Goal: Task Accomplishment & Management: Manage account settings

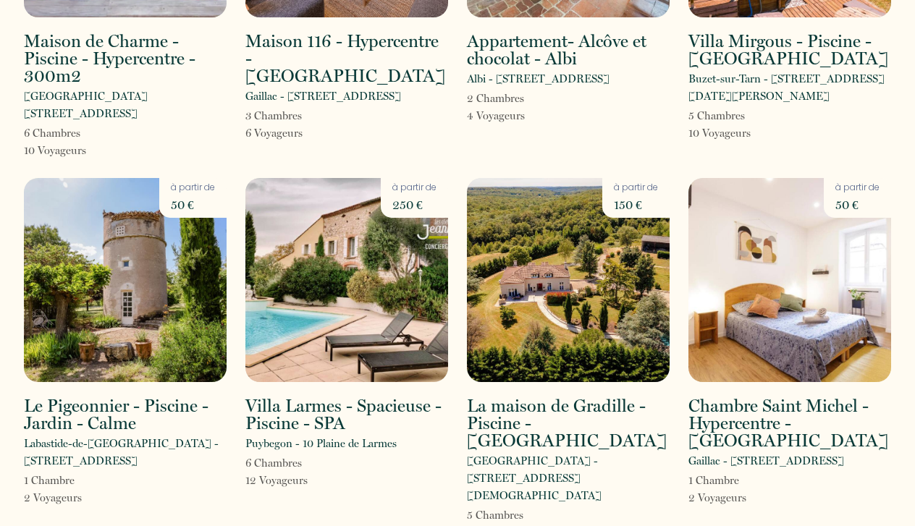
scroll to position [1822, 0]
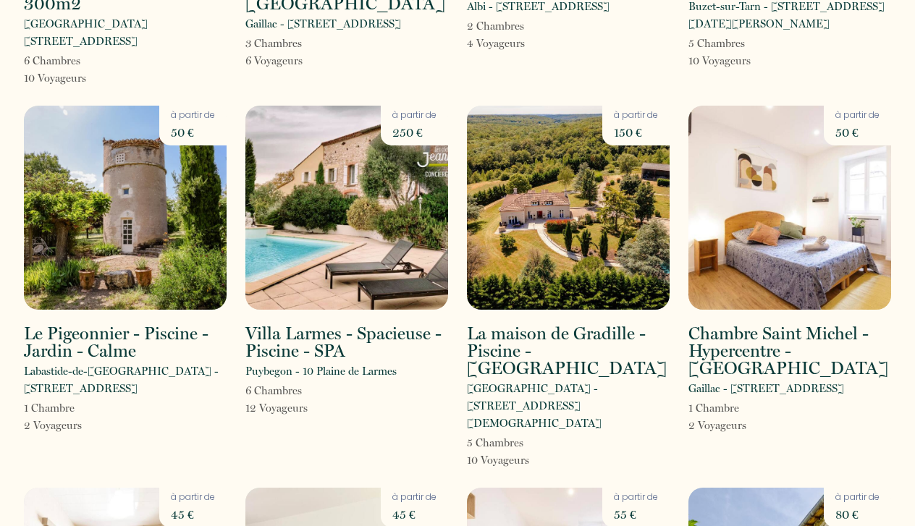
drag, startPoint x: 544, startPoint y: 265, endPoint x: 565, endPoint y: 280, distance: 26.5
click at [565, 380] on p "[GEOGRAPHIC_DATA] - [STREET_ADDRESS][DEMOGRAPHIC_DATA]" at bounding box center [568, 406] width 203 height 52
copy p "[STREET_ADDRESS][DEMOGRAPHIC_DATA]"
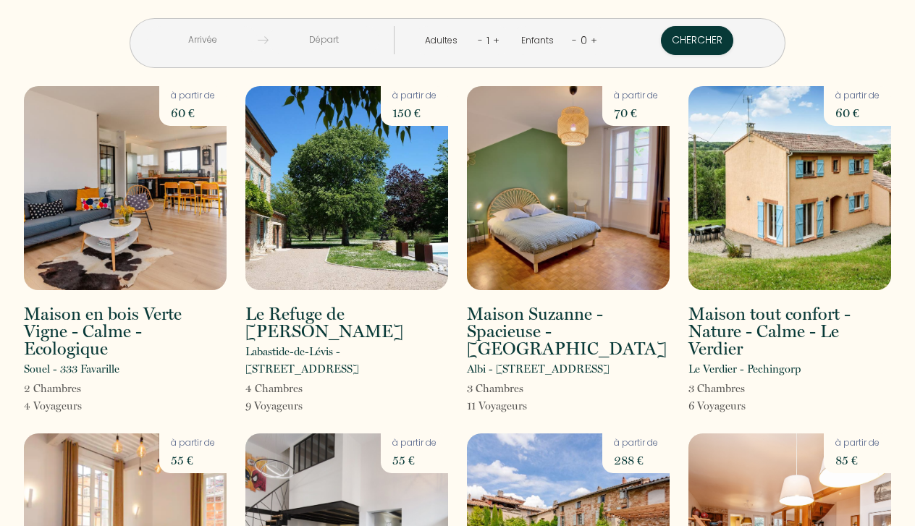
scroll to position [0, 0]
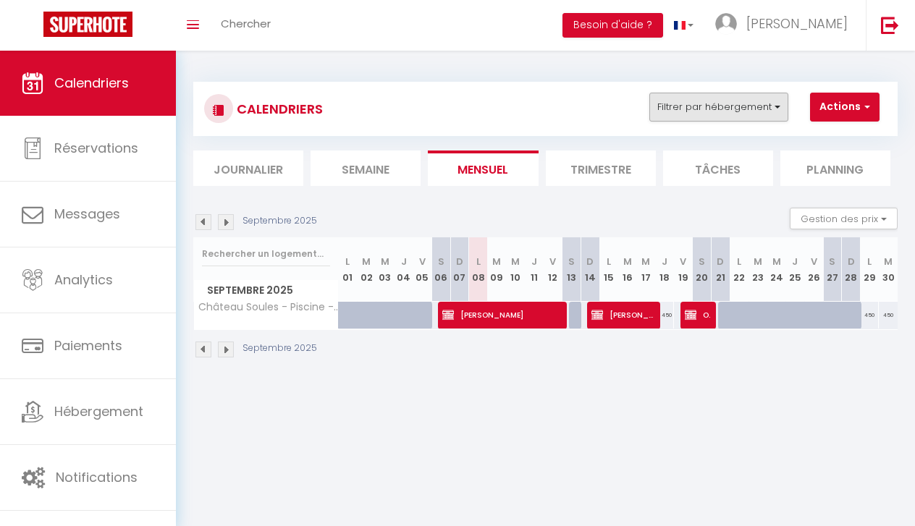
click at [707, 111] on button "Filtrer par hébergement" at bounding box center [718, 107] width 139 height 29
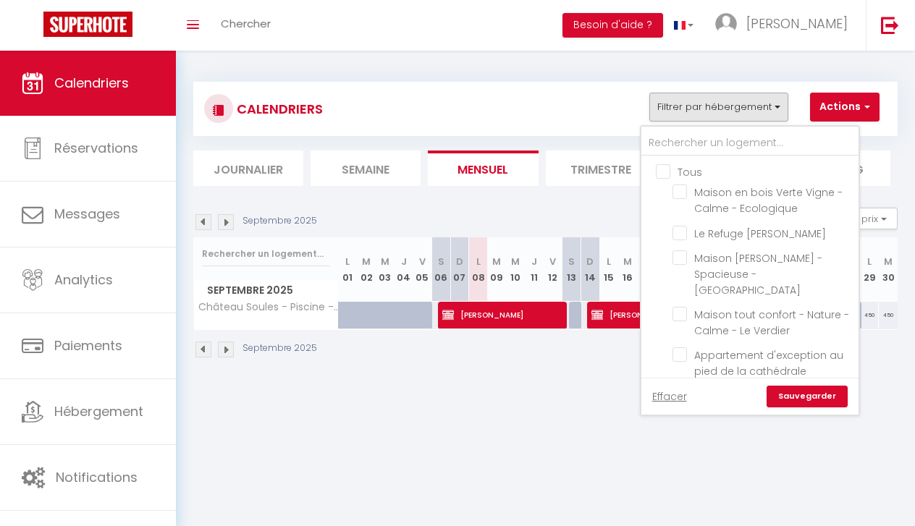
click at [659, 164] on input "Tous" at bounding box center [764, 171] width 217 height 14
checkbox input "true"
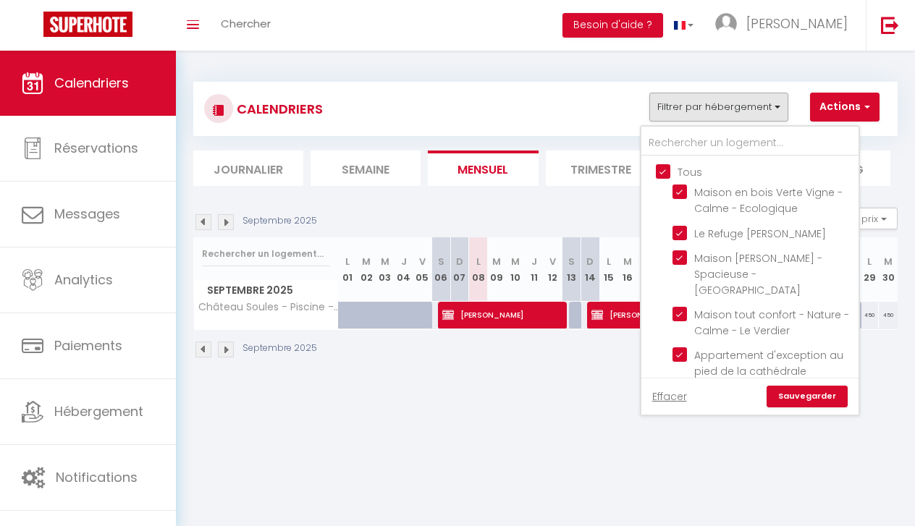
checkbox input "true"
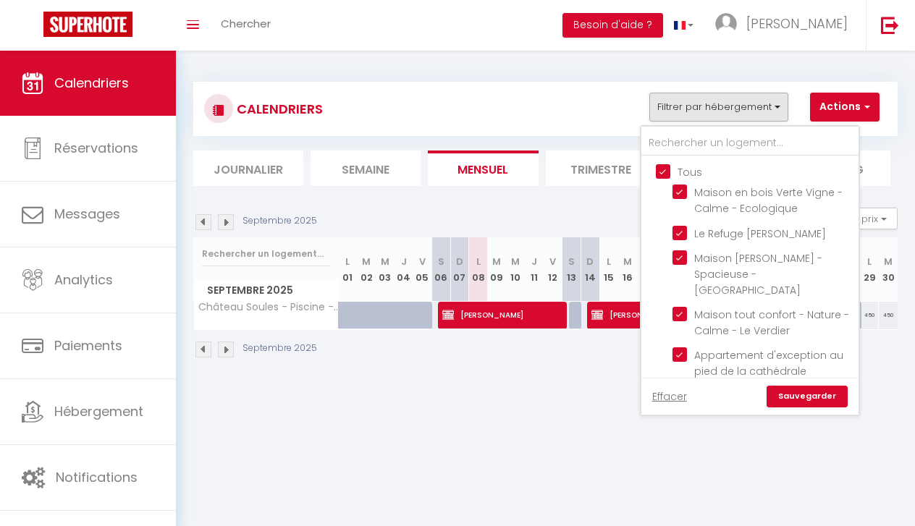
checkbox input "true"
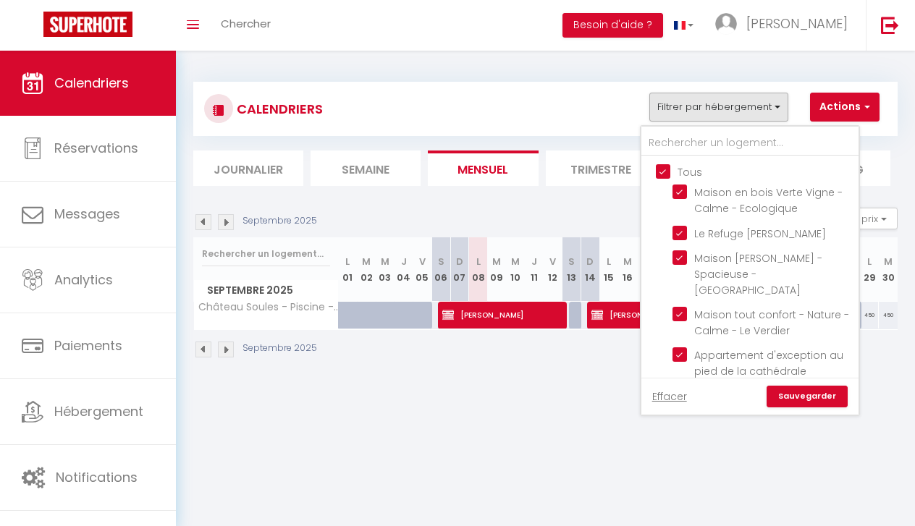
checkbox input "true"
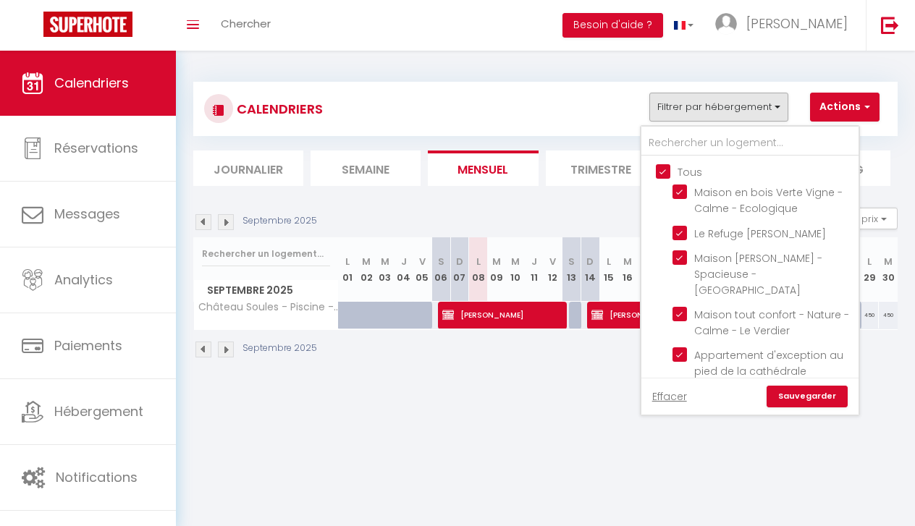
checkbox input "true"
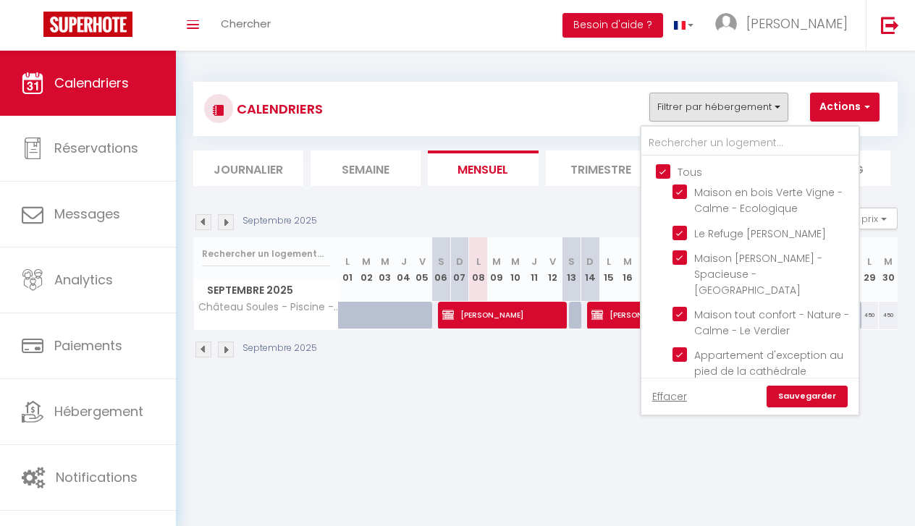
checkbox input "true"
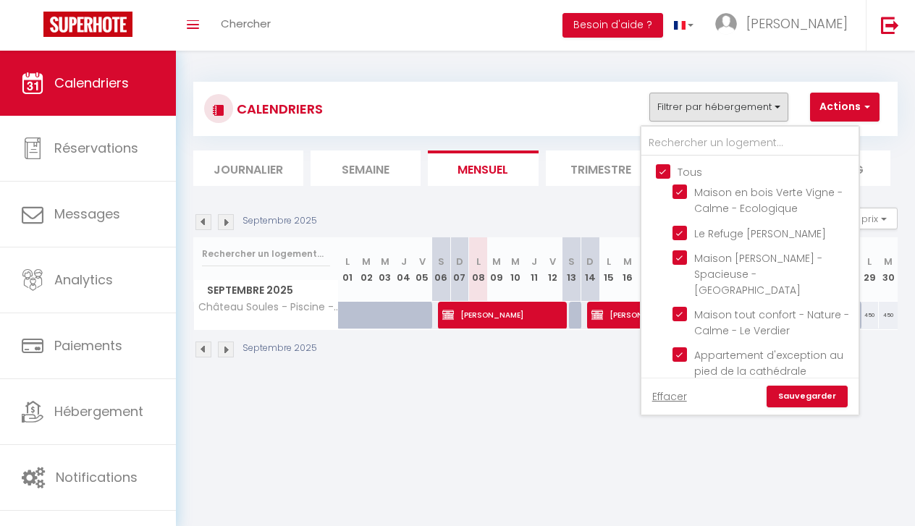
checkbox input "true"
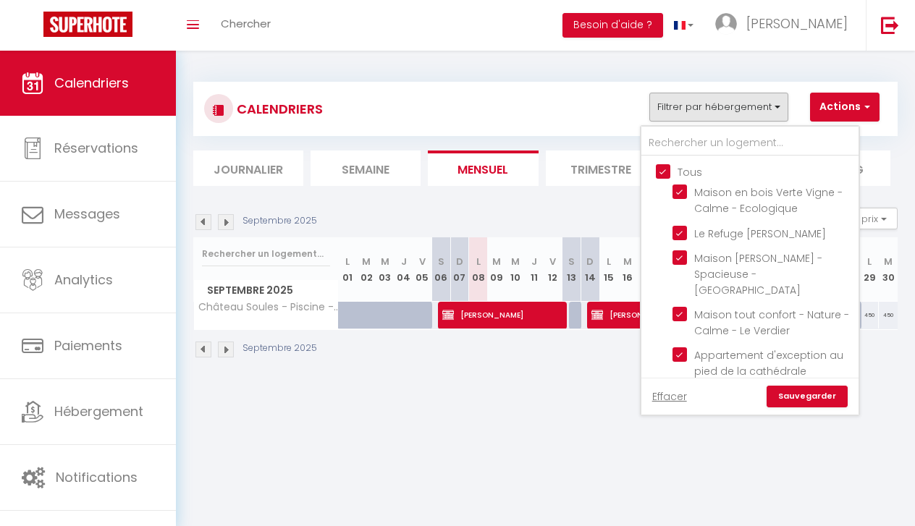
checkbox input "true"
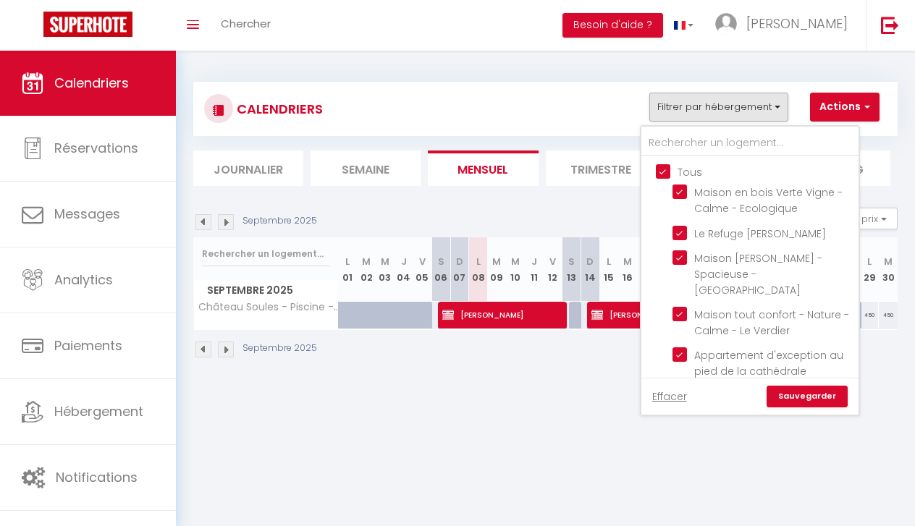
checkbox input "true"
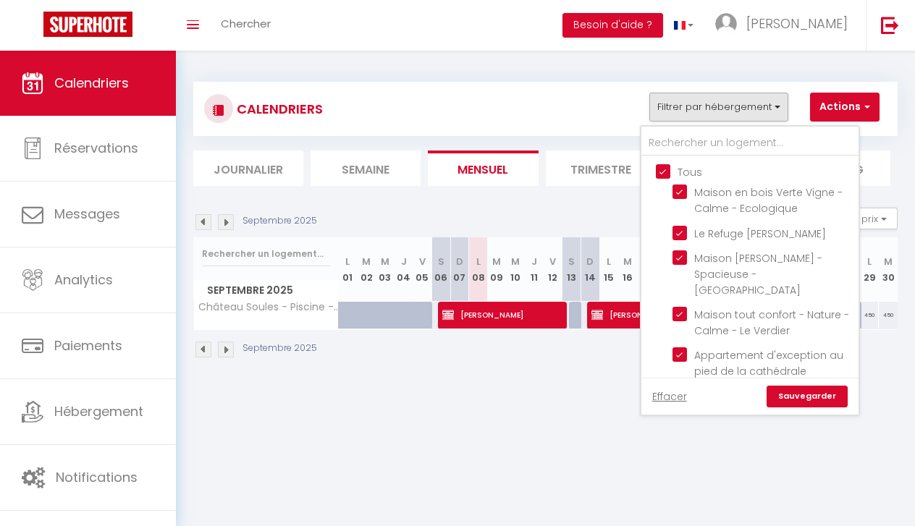
checkbox input "true"
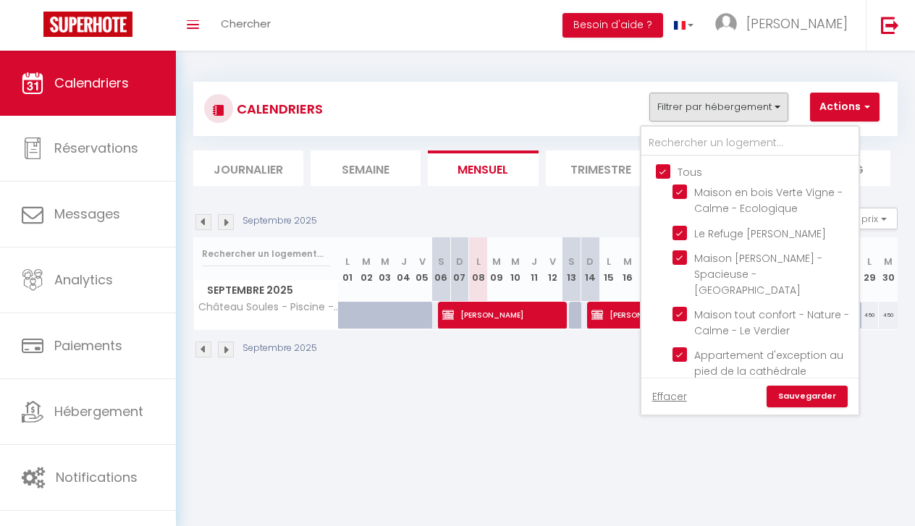
checkbox input "true"
click at [659, 164] on input "Tous" at bounding box center [764, 171] width 217 height 14
checkbox input "false"
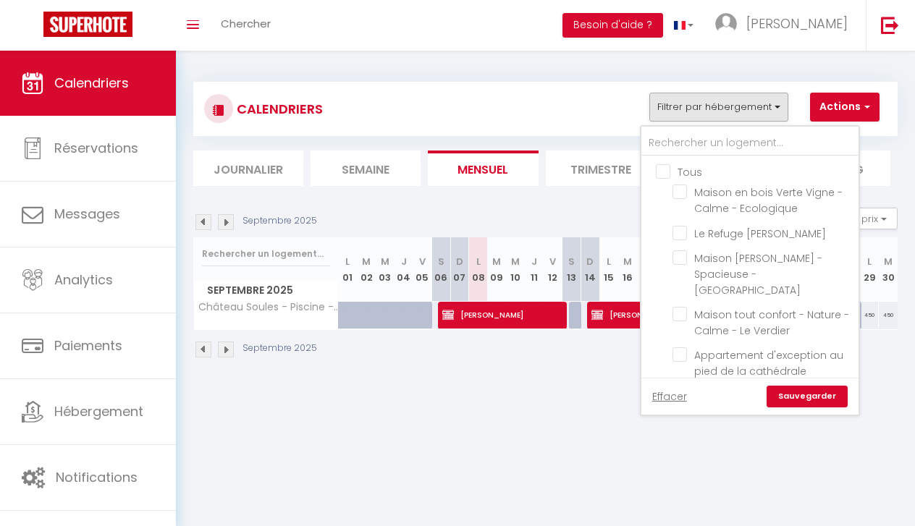
checkbox input "false"
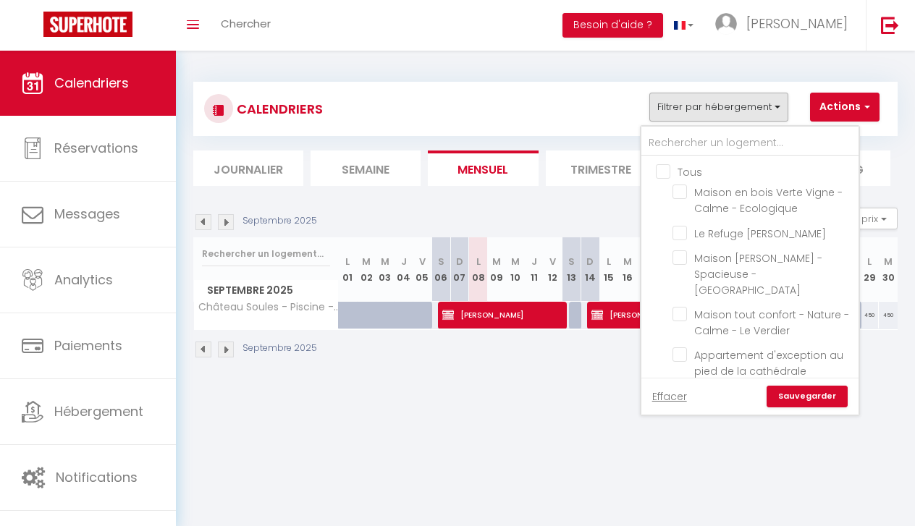
checkbox input "false"
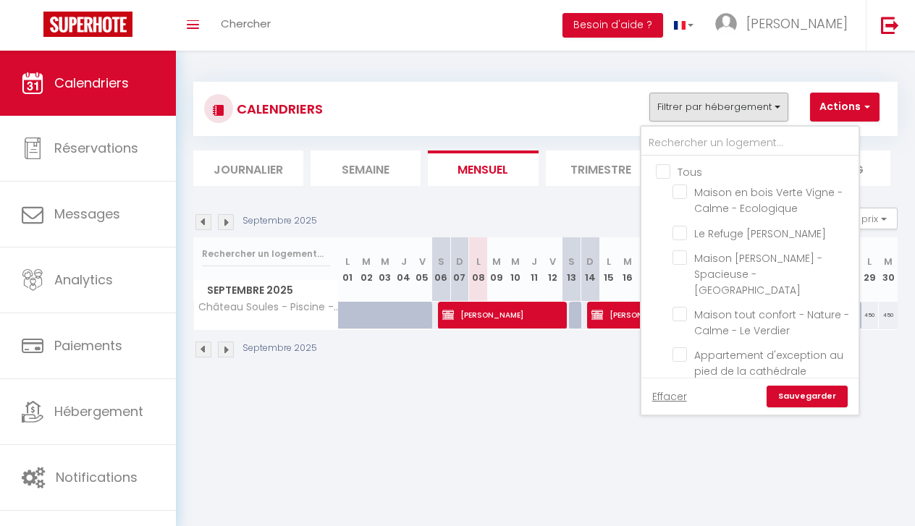
checkbox input "false"
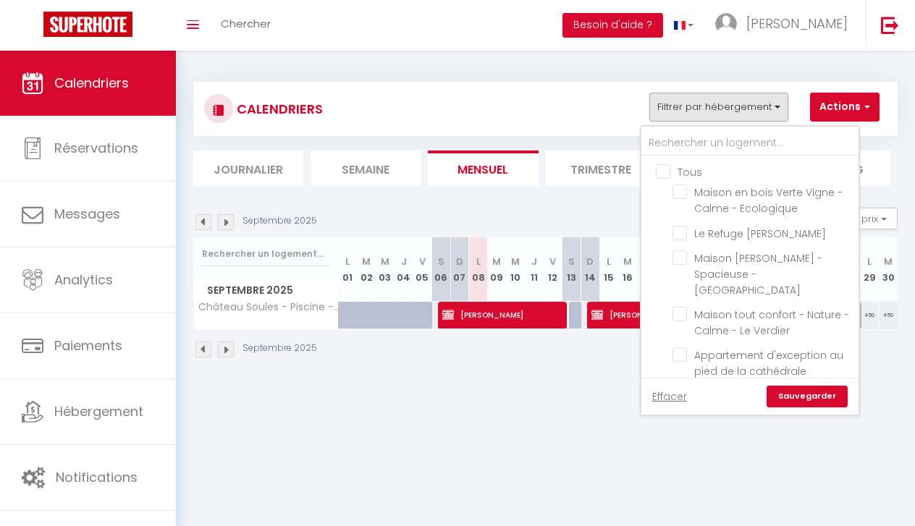
checkbox input "false"
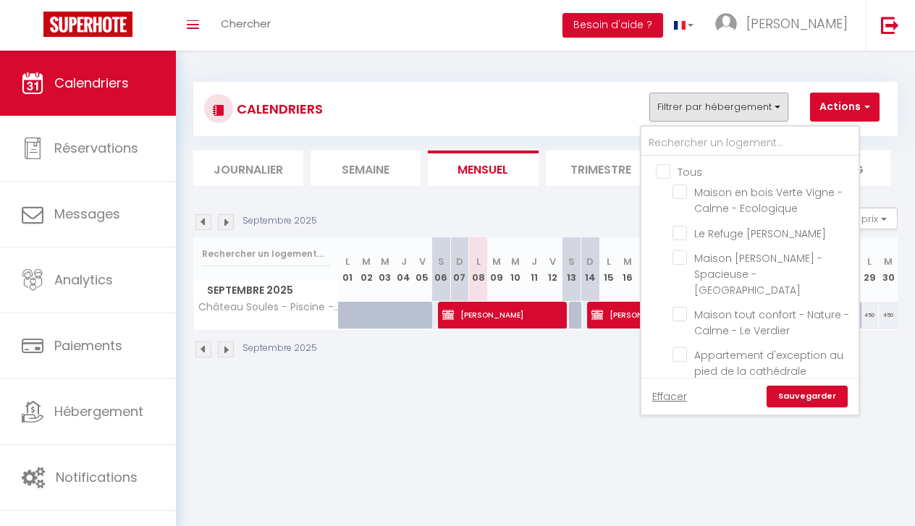
checkbox input "false"
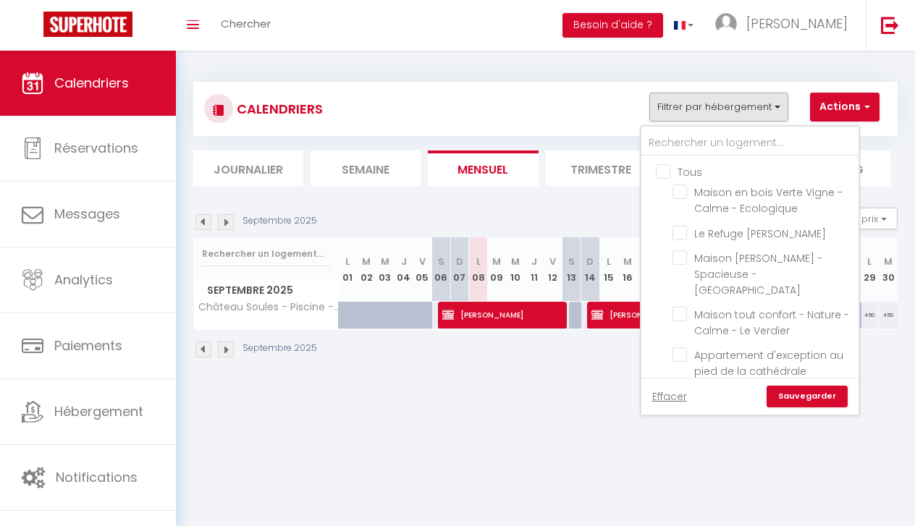
checkbox input "false"
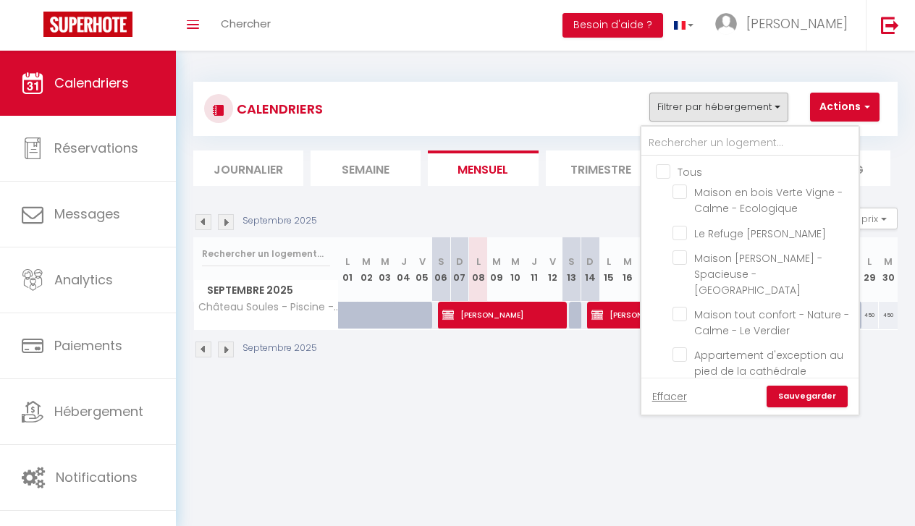
checkbox input "false"
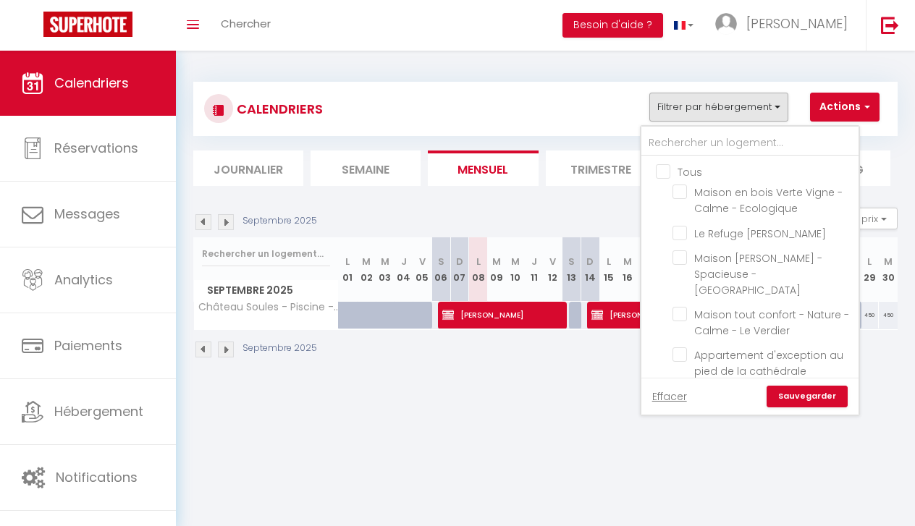
checkbox input "false"
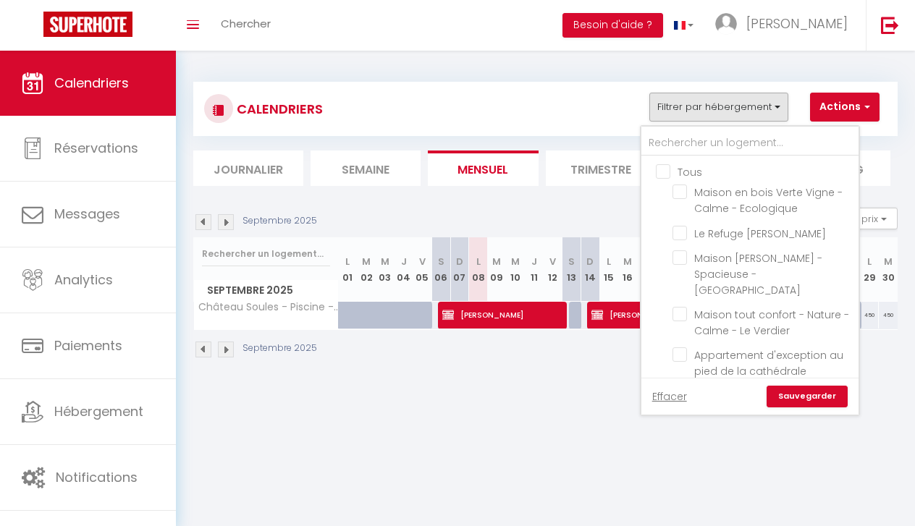
checkbox input "false"
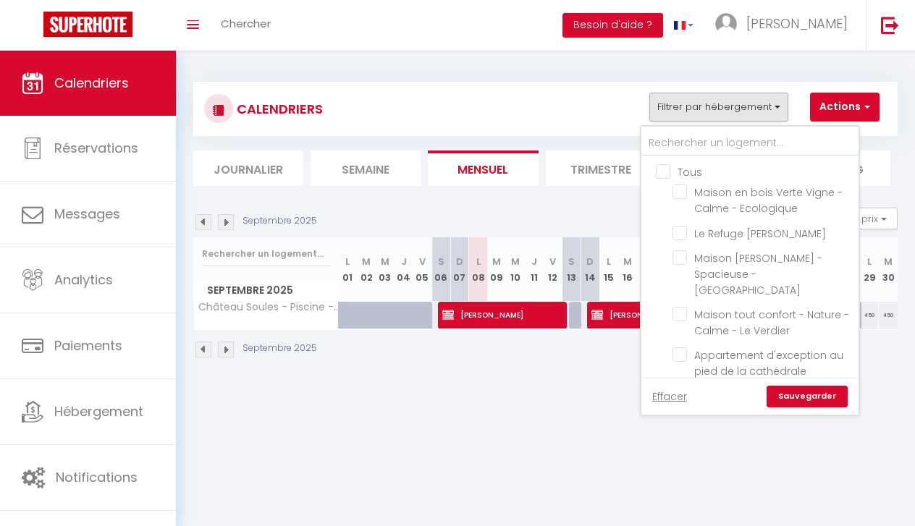
checkbox input "false"
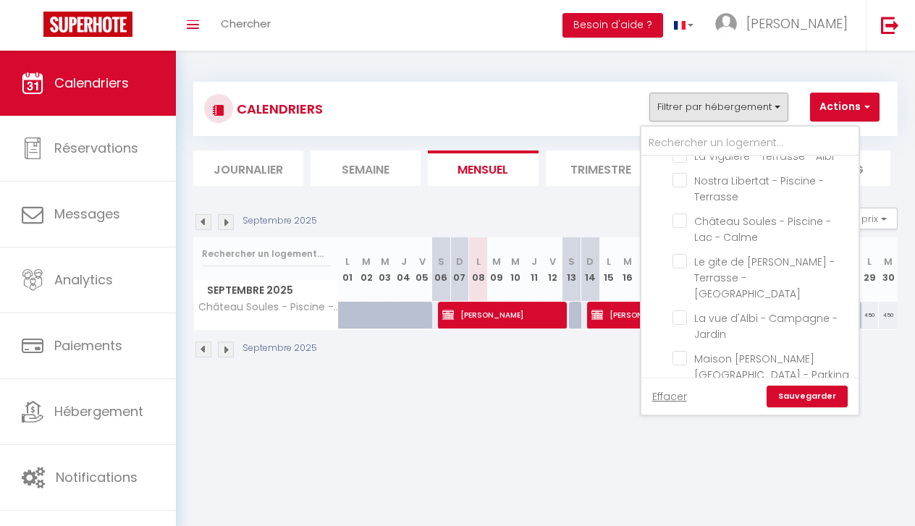
scroll to position [1759, 0]
click at [680, 389] on input "Le Mazet de Pendaries - Jardin - Gaillac" at bounding box center [762, 396] width 181 height 14
checkbox input "true"
click at [796, 398] on link "Sauvegarder" at bounding box center [807, 397] width 81 height 22
select select
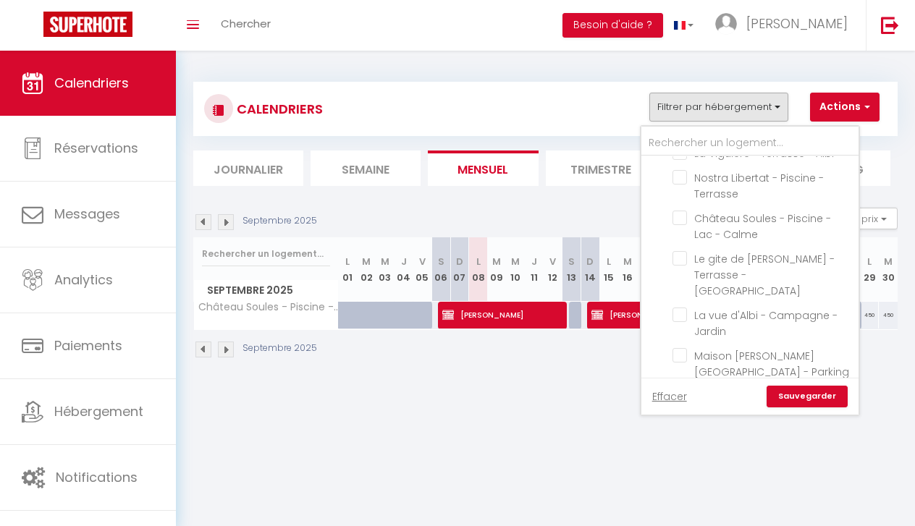
select select
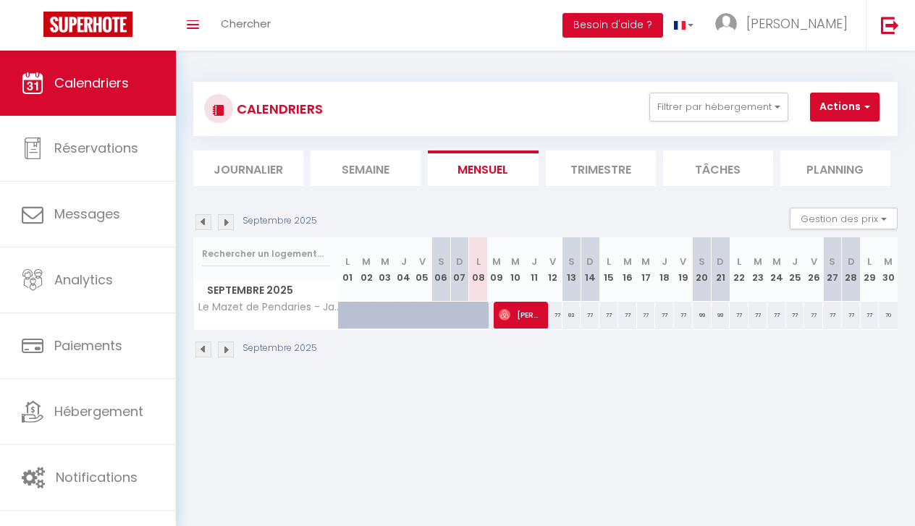
click at [536, 317] on span "Antony Vincent" at bounding box center [521, 315] width 44 height 28
select select "OK"
select select "1"
select select "0"
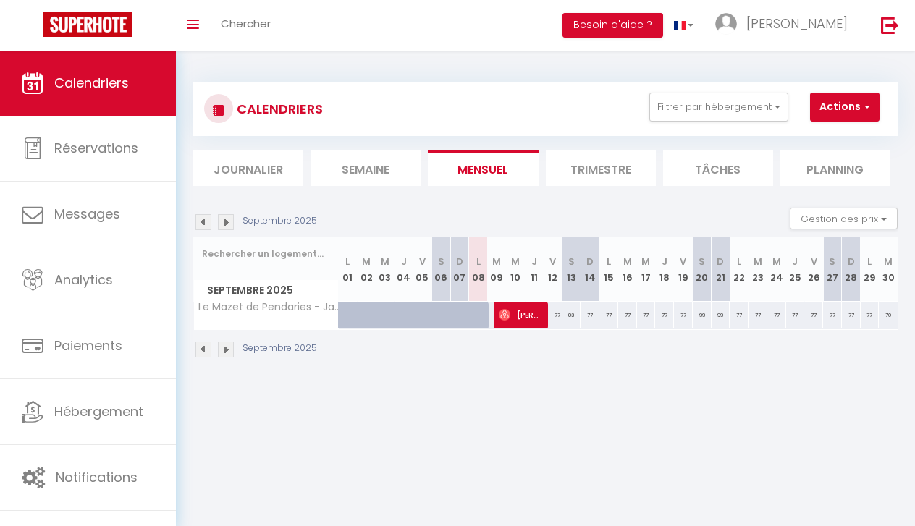
select select "1"
select select
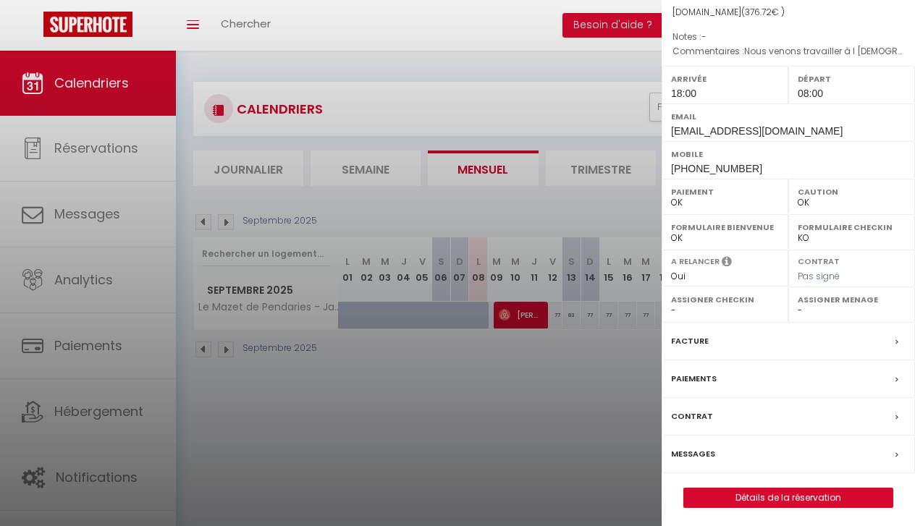
scroll to position [159, 0]
click at [761, 499] on link "Détails de la réservation" at bounding box center [788, 498] width 208 height 19
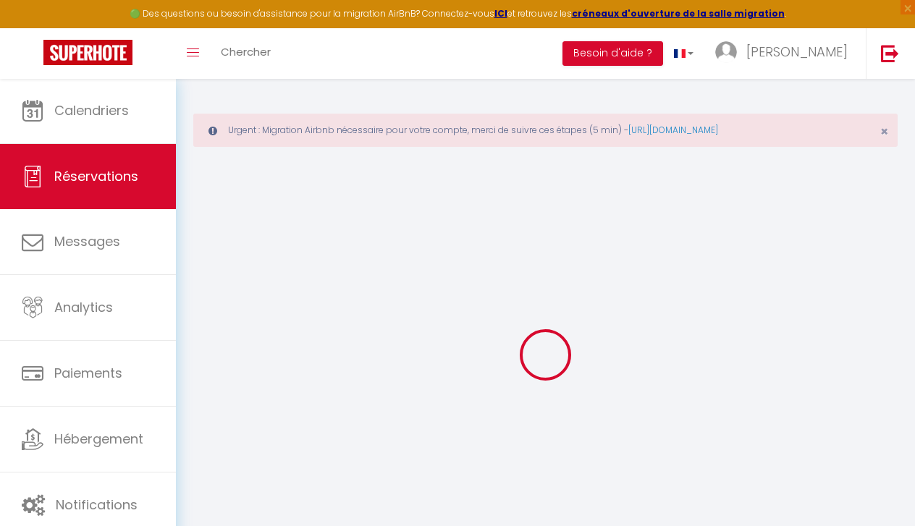
select select
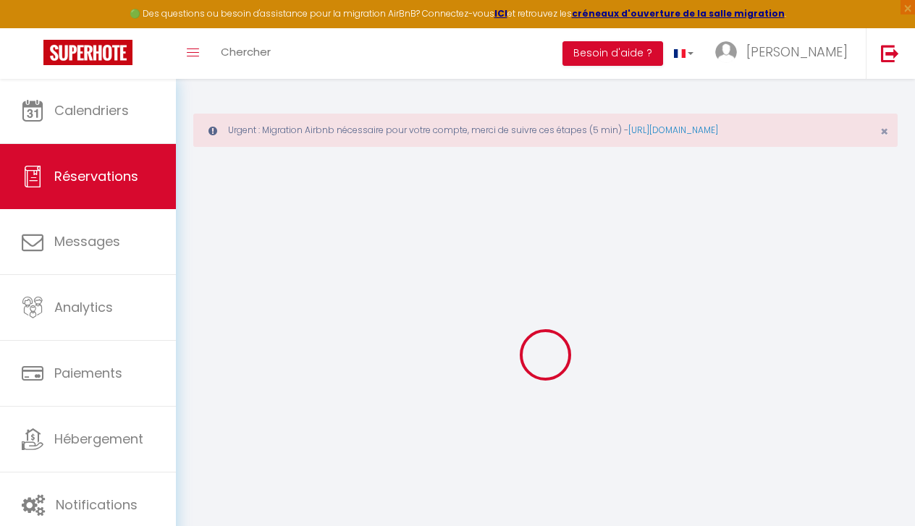
select select
checkbox input "false"
type input "Antony"
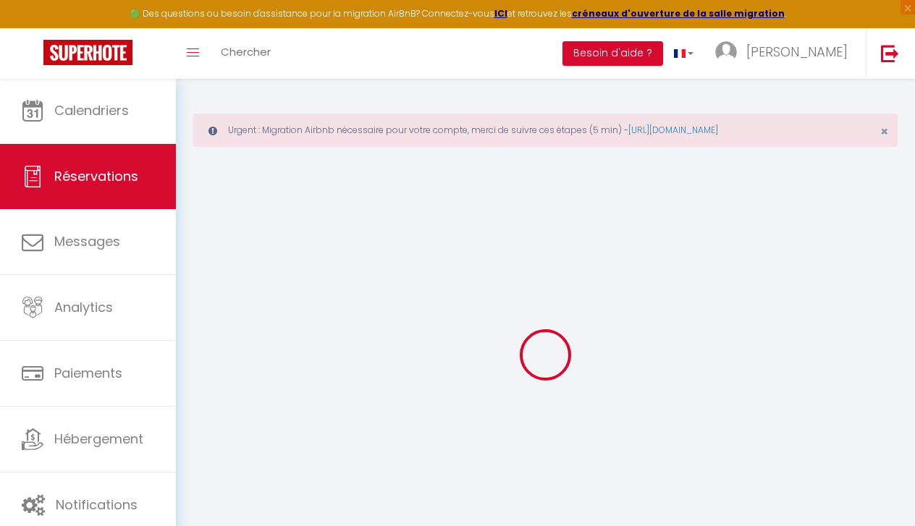
type input "Vincent"
type input "ntxtrmoun9bwrygylxqpjwvbsybt@reply.superhote.com"
type input "vantony@hotmail.fr"
type input "+33783112245"
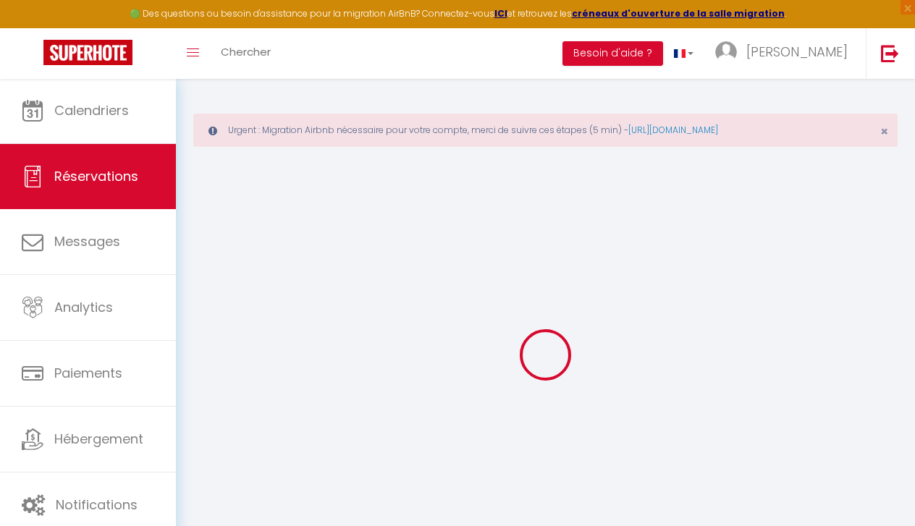
select select
type input "55.15"
select select "72407"
select select "1"
select select
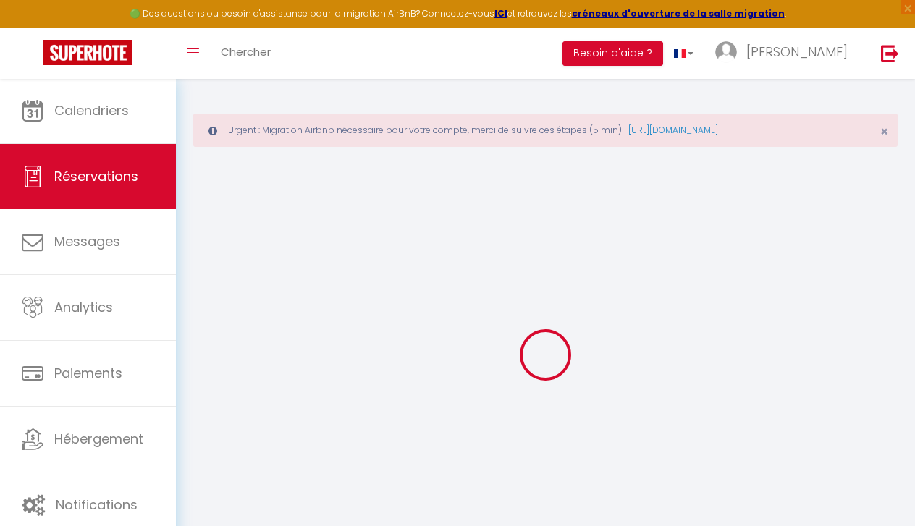
select select
type input "4"
select select "12"
select select
type input "273"
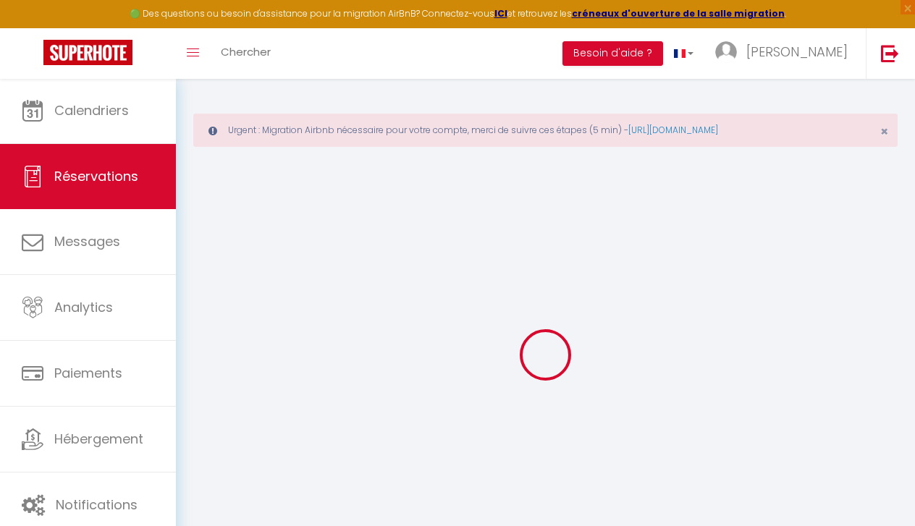
checkbox input "false"
type input "54.6"
select select "1"
type input "0"
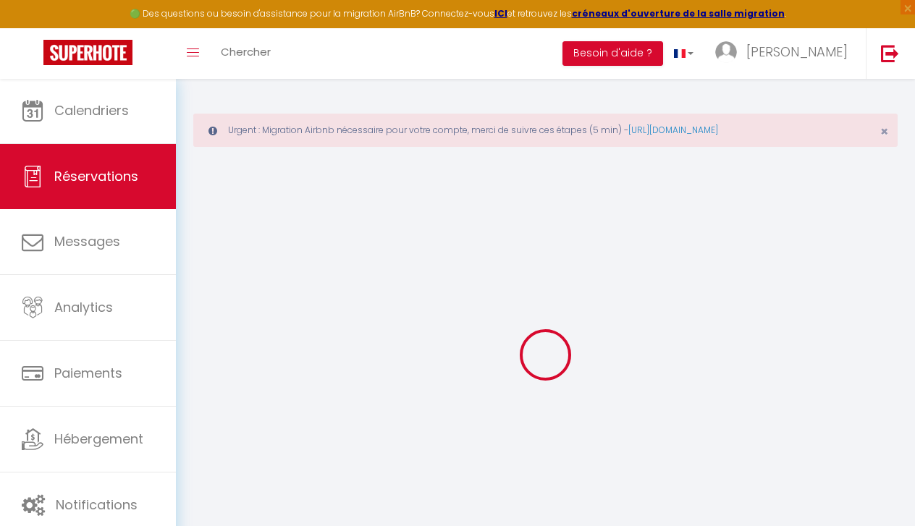
type input "0"
select select
select select "15"
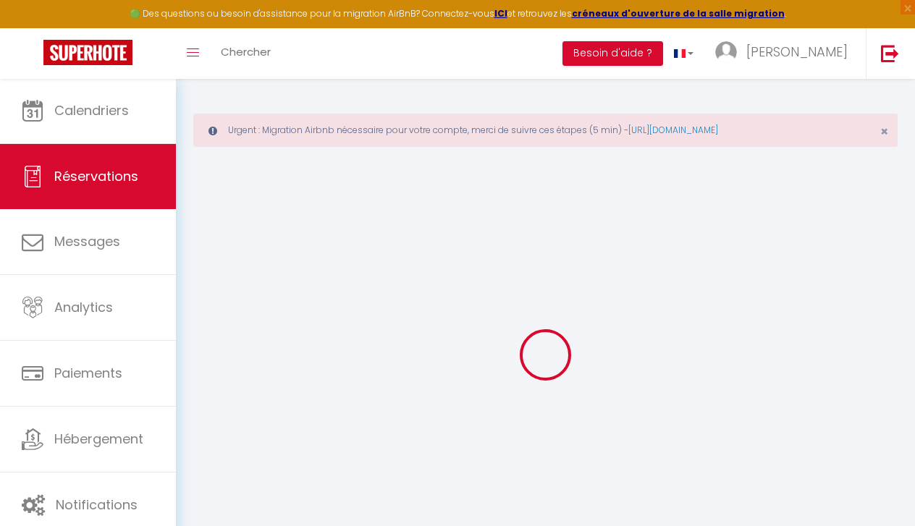
checkbox input "false"
select select
checkbox input "false"
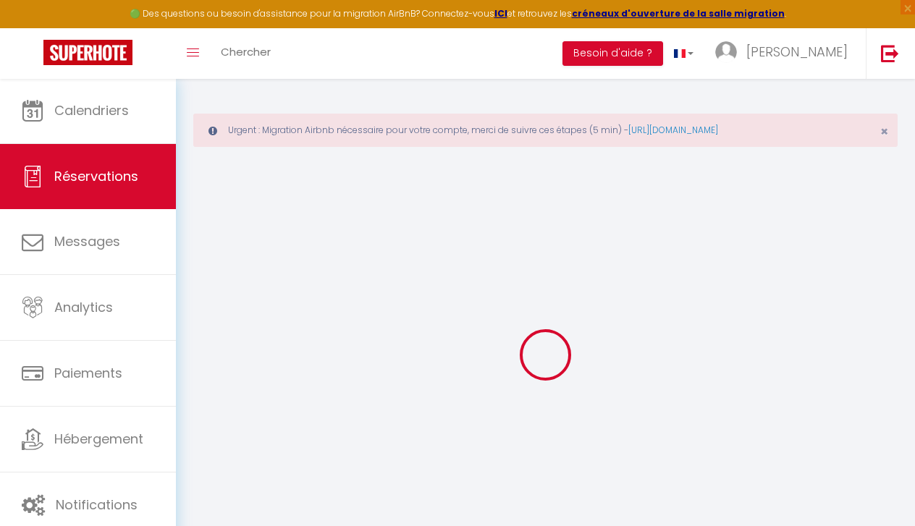
select select
checkbox input "false"
select select
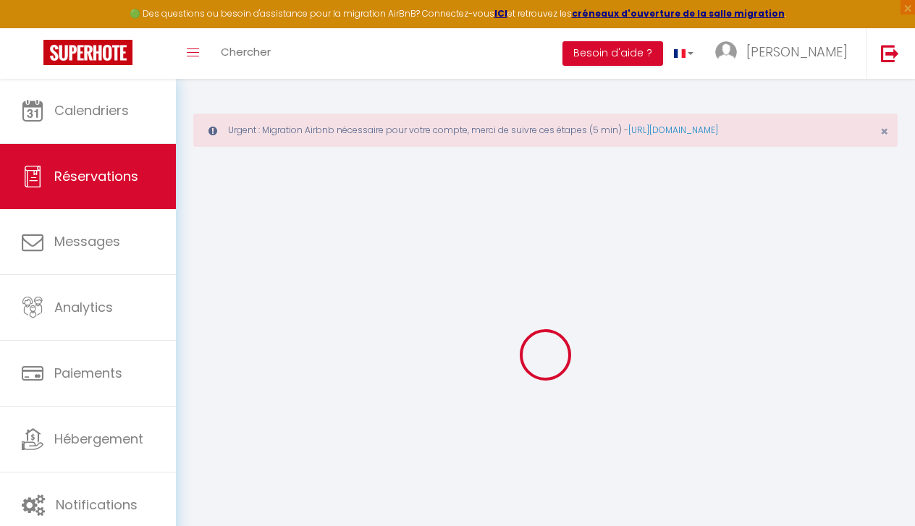
select select
checkbox input "false"
type textarea "Nous venons travailler à l eglise de Gaillac, restauration peintures murales, m…"
select select
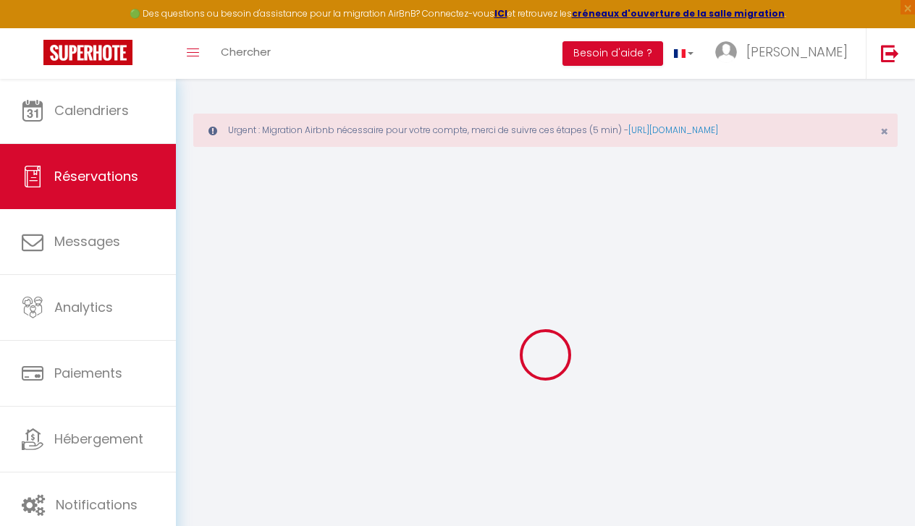
type input "88"
type input "15.72"
select select
checkbox input "false"
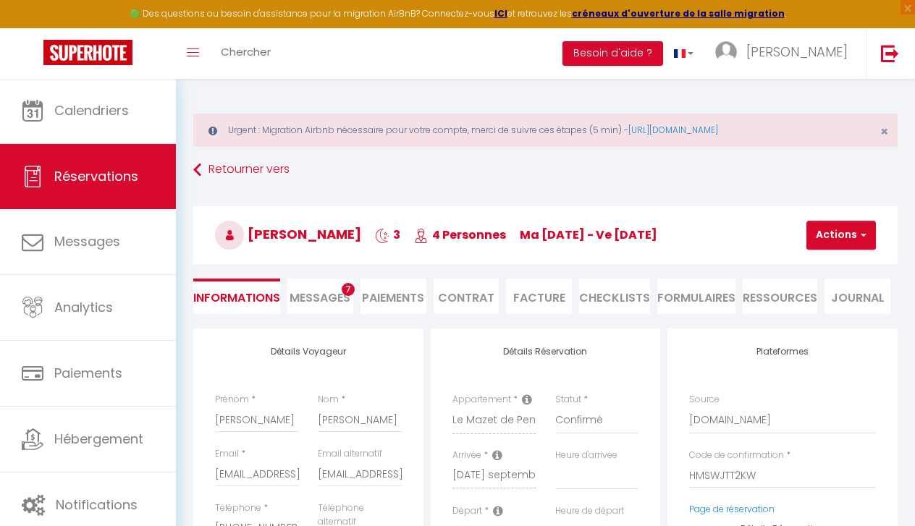
select select
checkbox input "false"
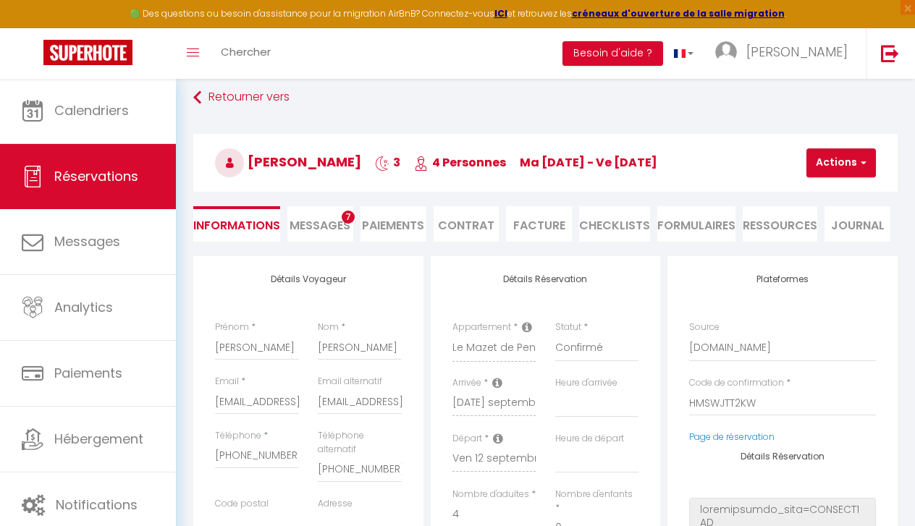
select select "18:00"
select select "08:00"
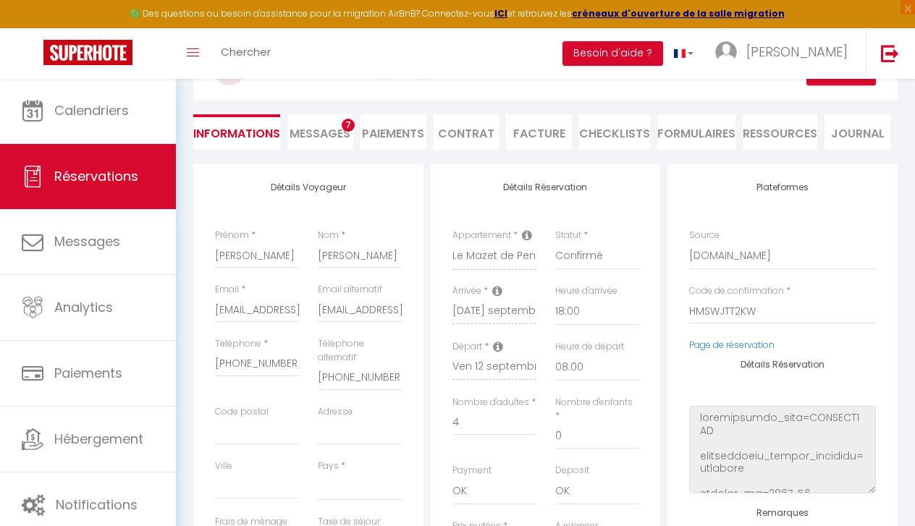
scroll to position [175, 0]
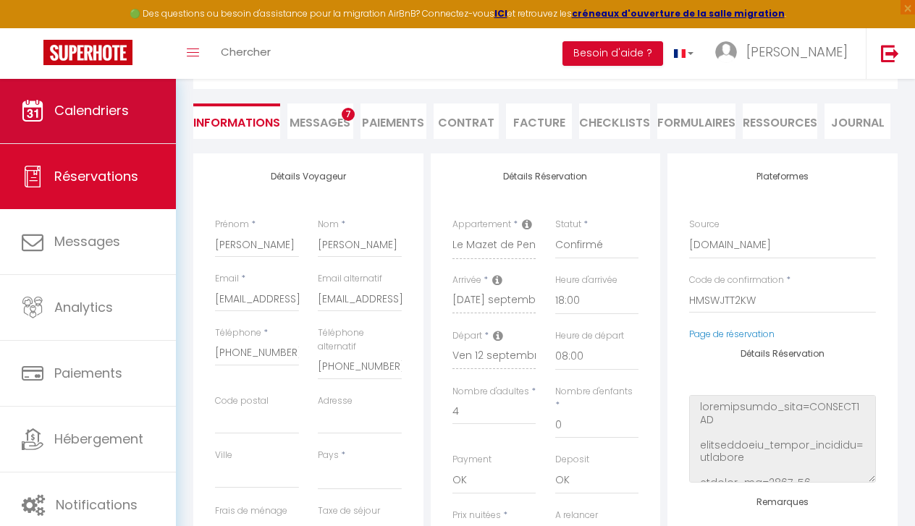
click at [140, 123] on link "Calendriers" at bounding box center [88, 110] width 176 height 65
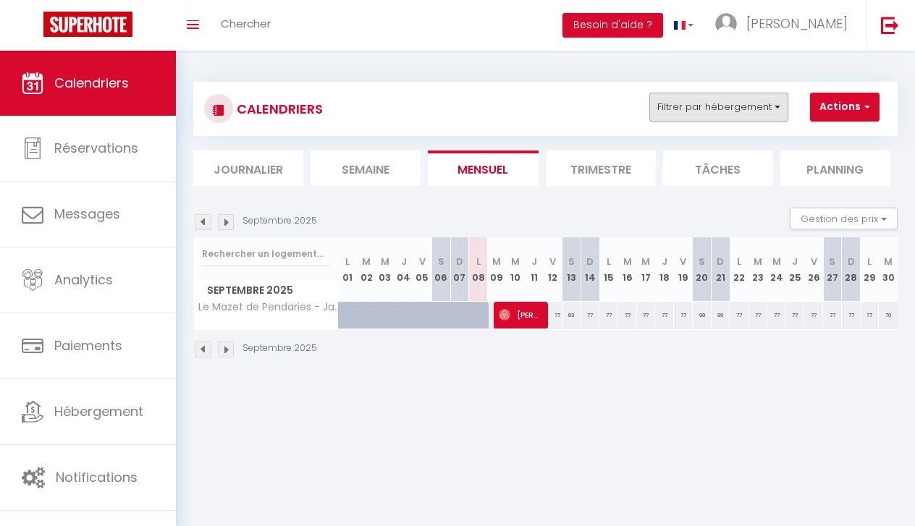
click at [683, 103] on button "Filtrer par hébergement" at bounding box center [718, 107] width 139 height 29
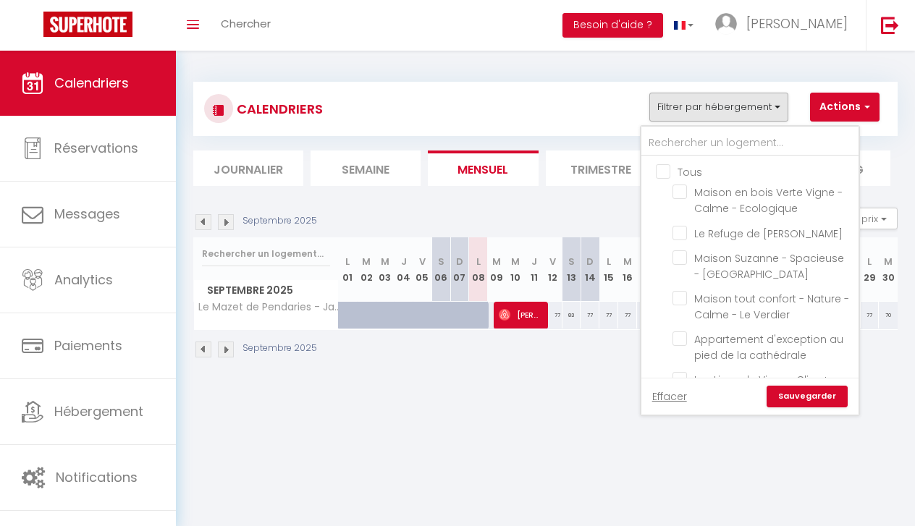
click at [662, 171] on input "Tous" at bounding box center [764, 171] width 217 height 14
checkbox input "true"
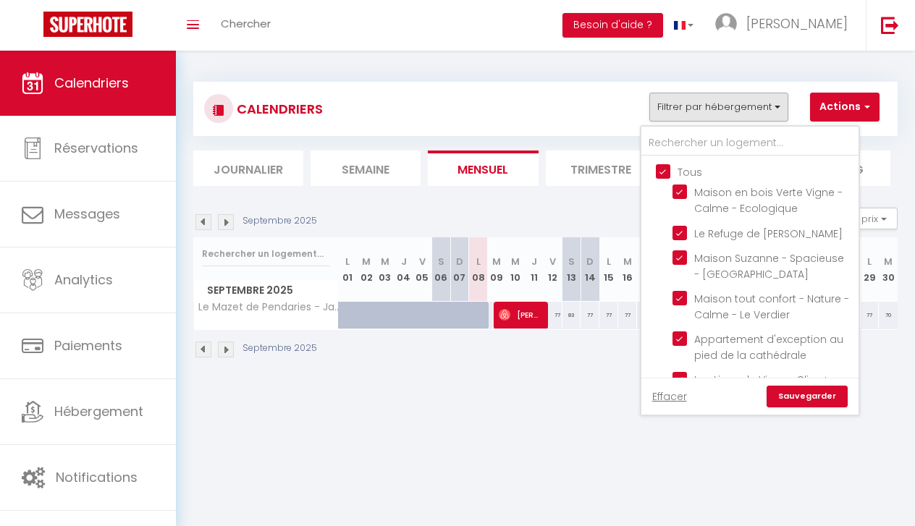
checkbox input "true"
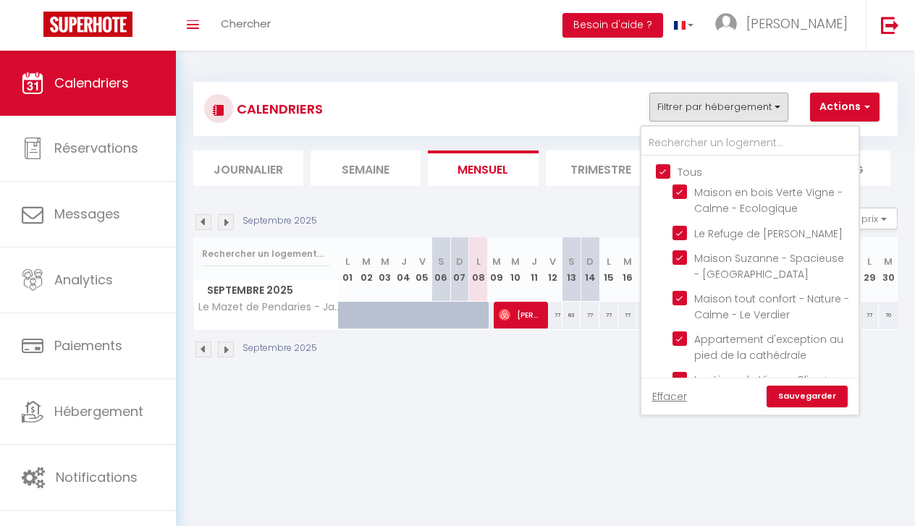
checkbox input "true"
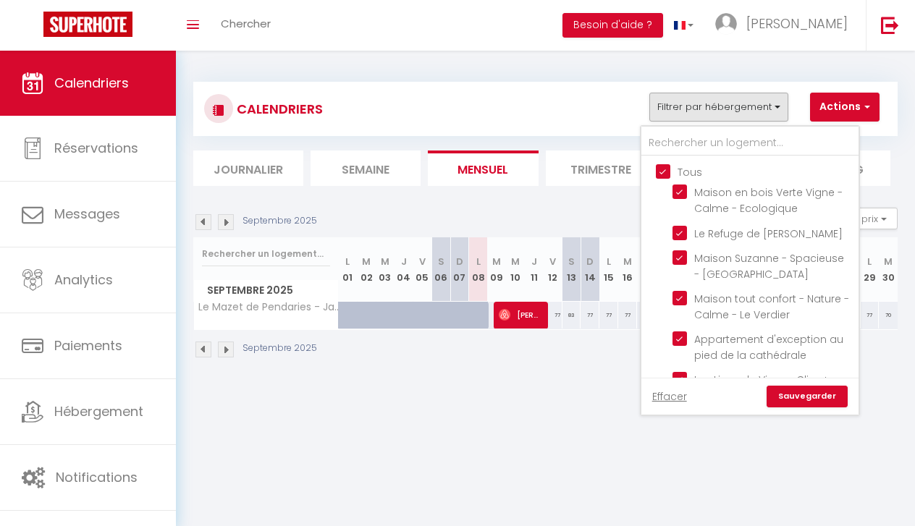
checkbox input "true"
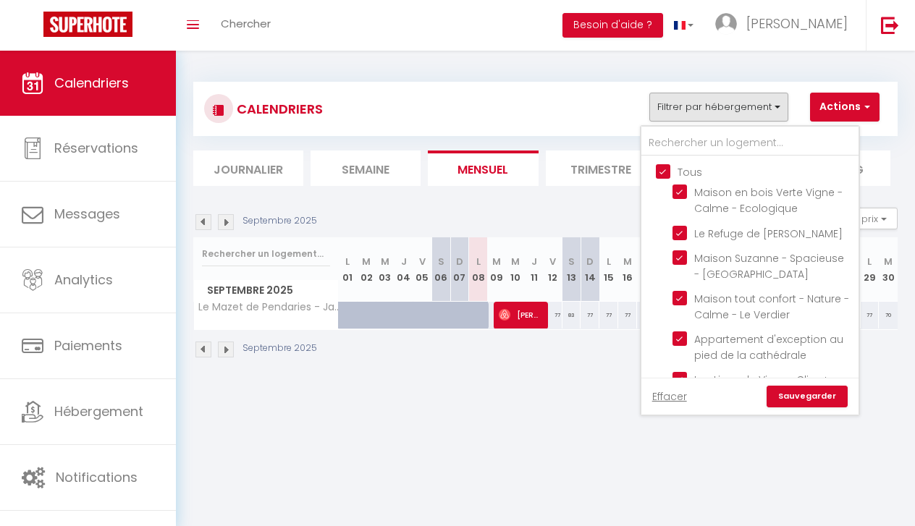
checkbox input "true"
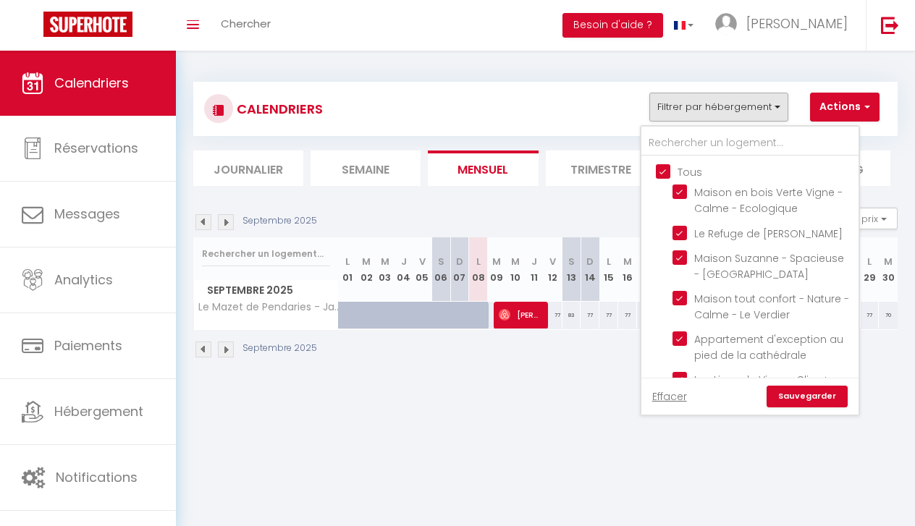
checkbox input "true"
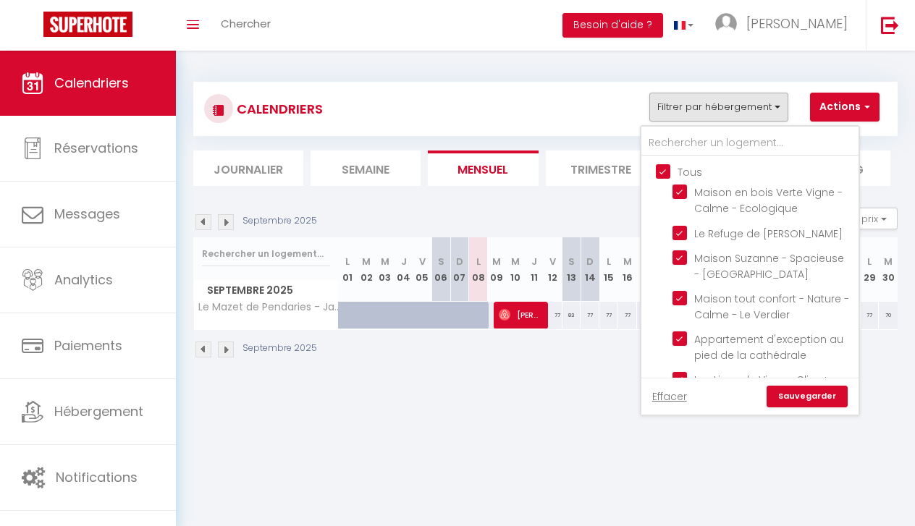
checkbox input "true"
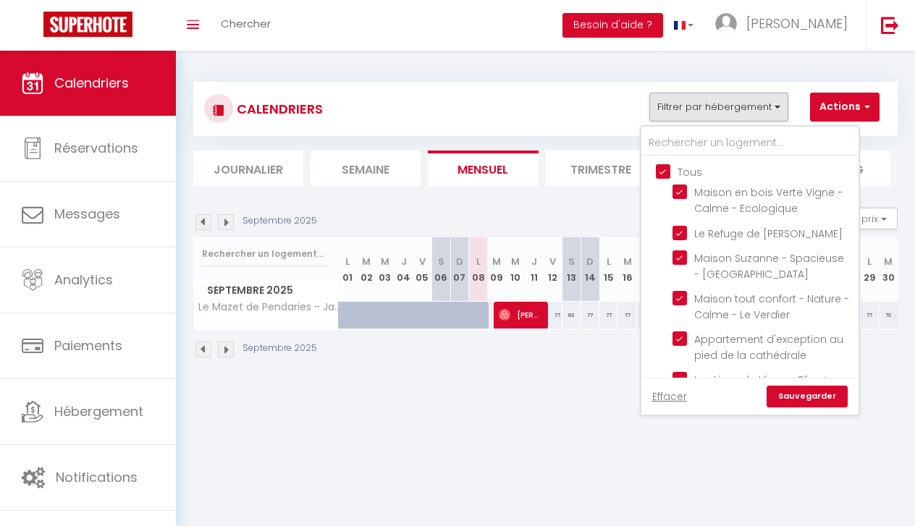
checkbox input "true"
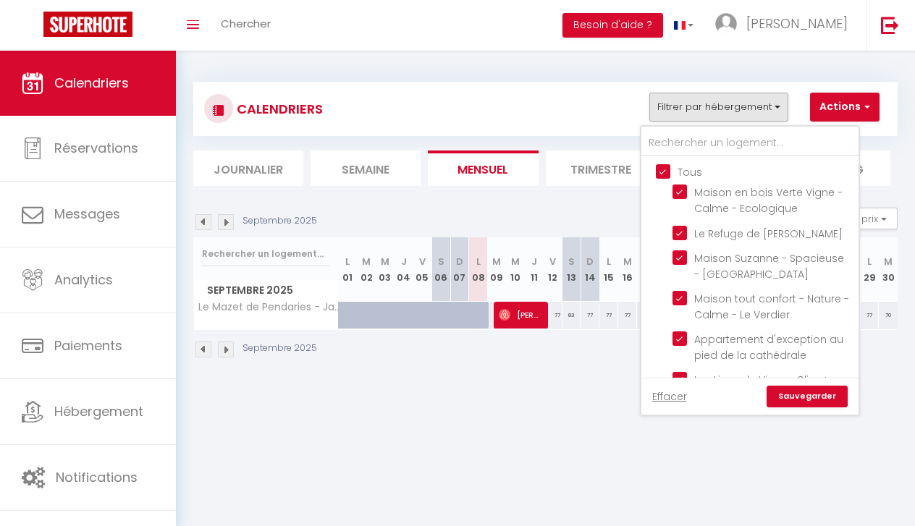
checkbox input "true"
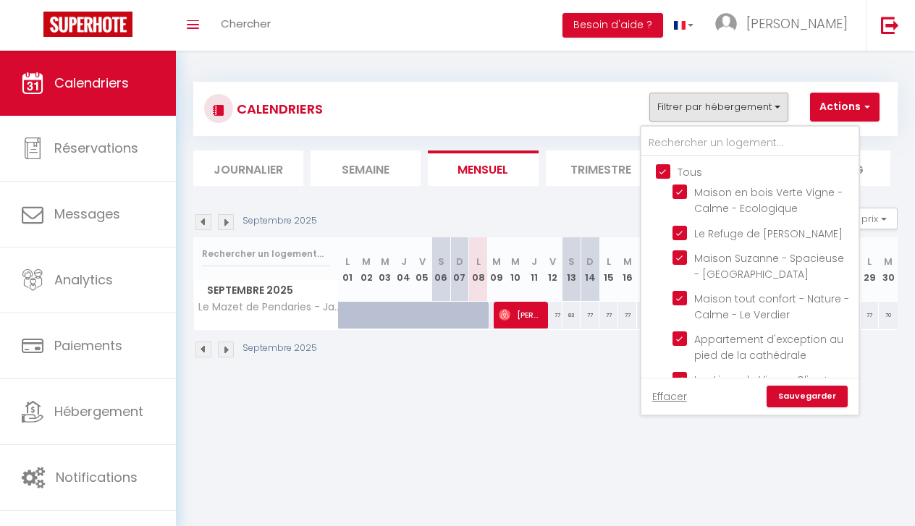
checkbox input "true"
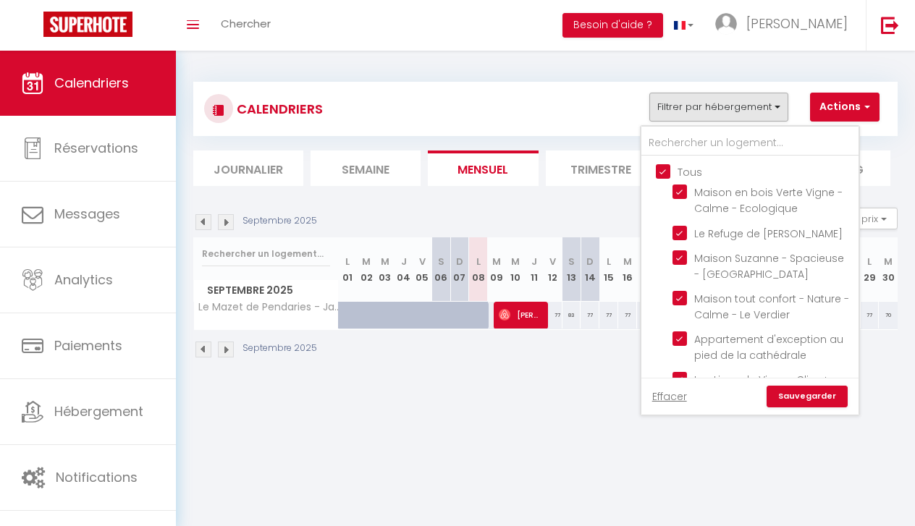
checkbox input "true"
click at [662, 171] on input "Tous" at bounding box center [764, 171] width 217 height 14
checkbox input "false"
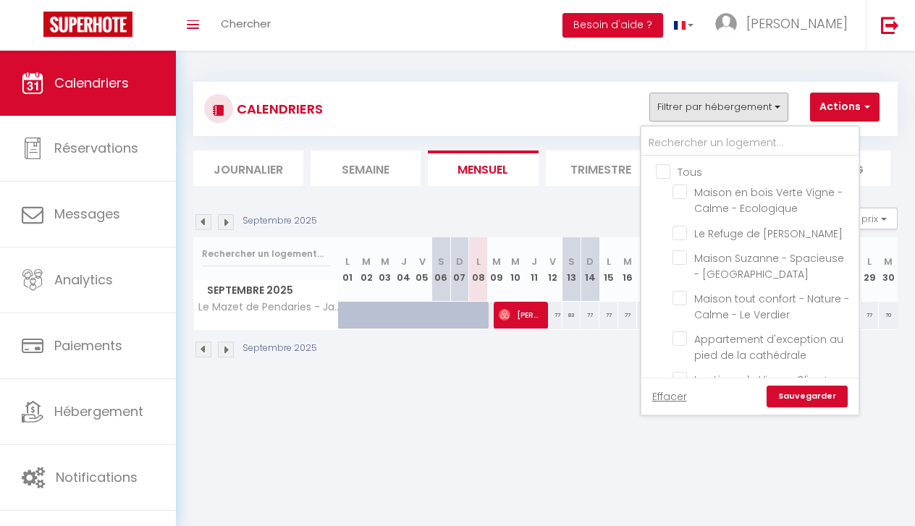
checkbox input "false"
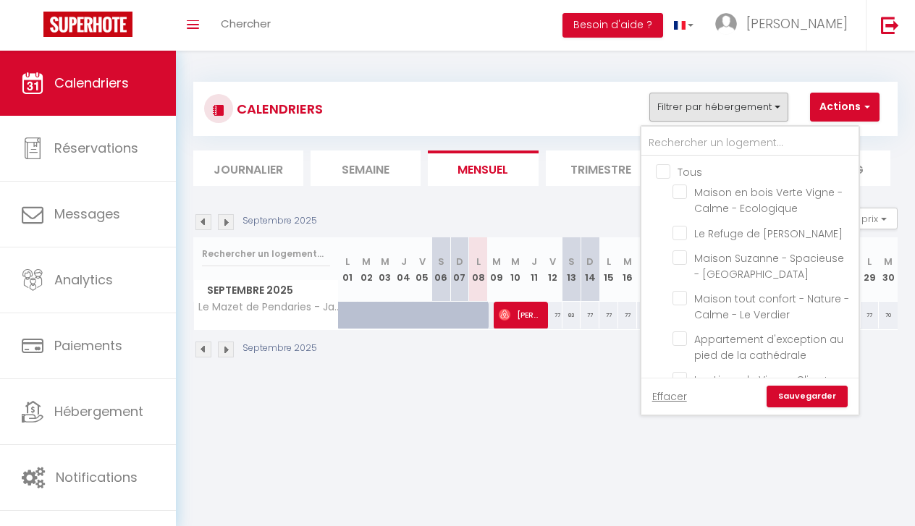
checkbox input "false"
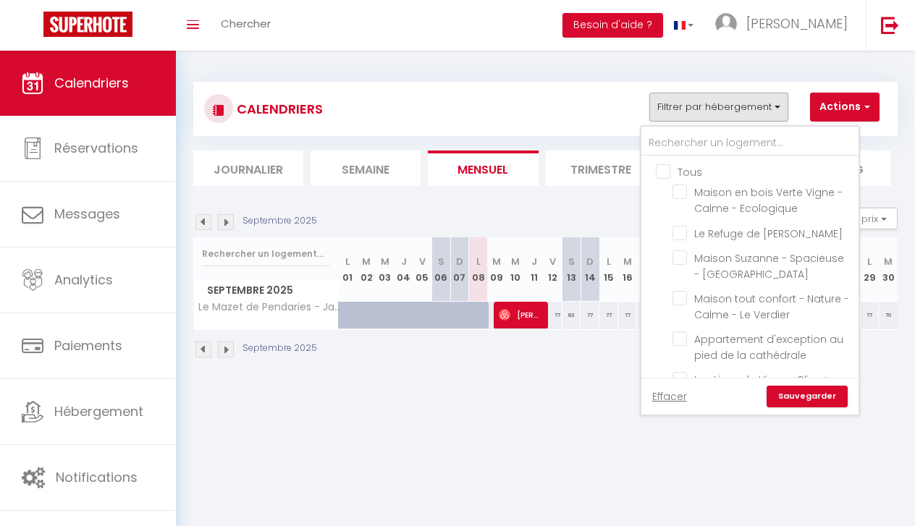
checkbox input "false"
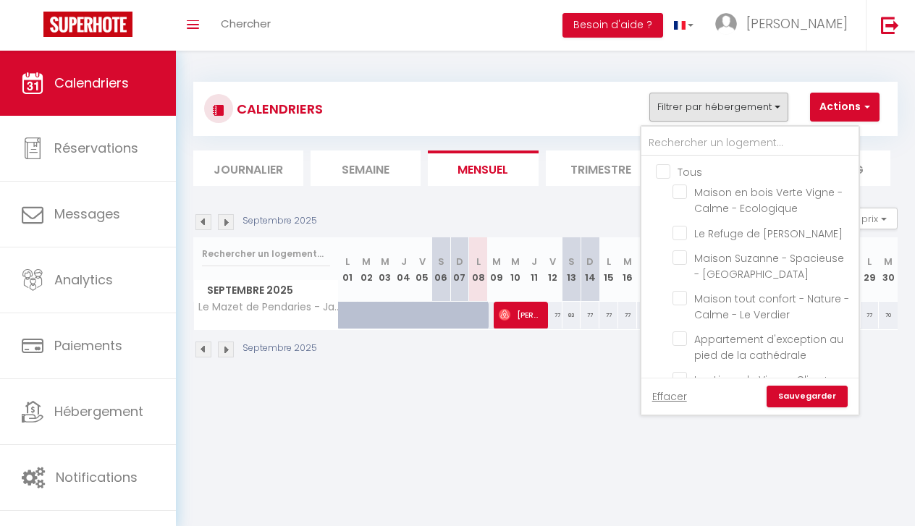
checkbox input "false"
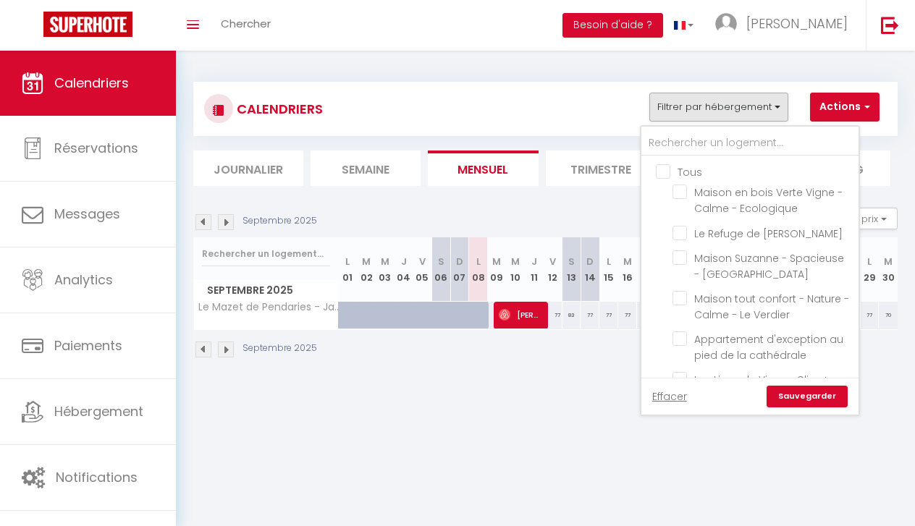
checkbox input "false"
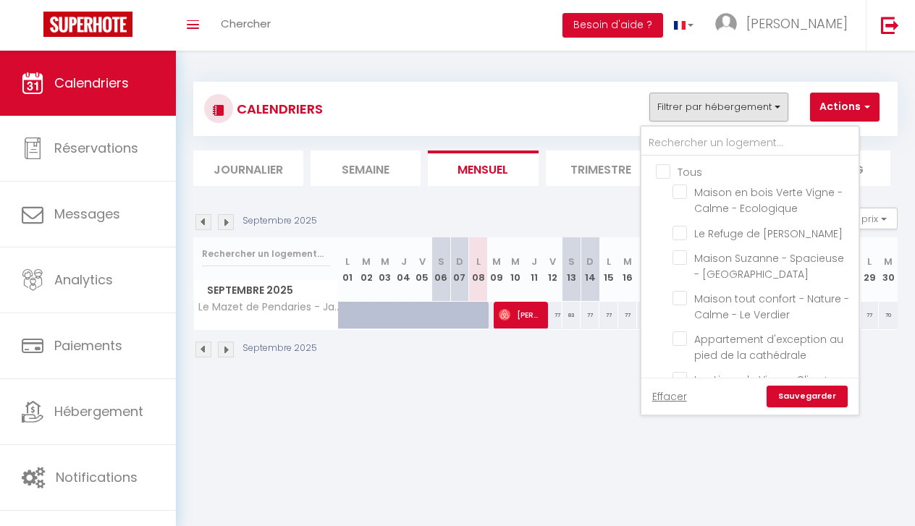
checkbox input "false"
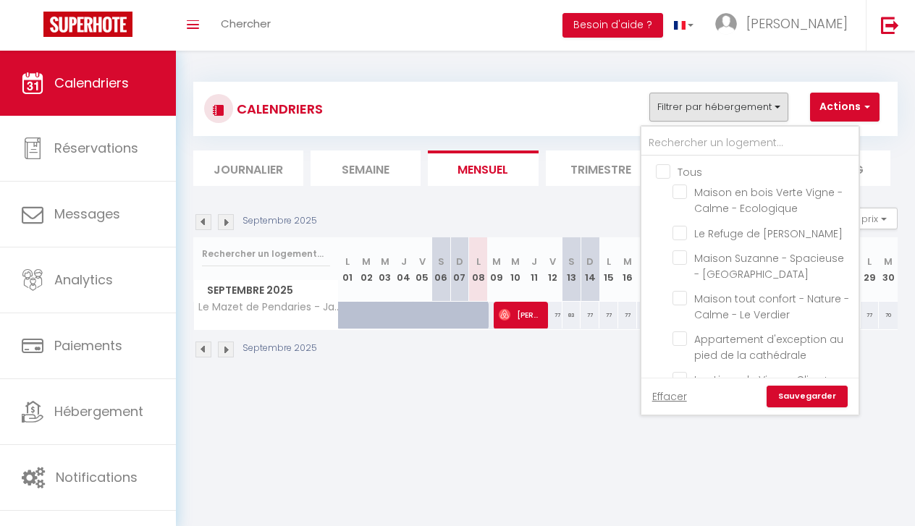
checkbox input "false"
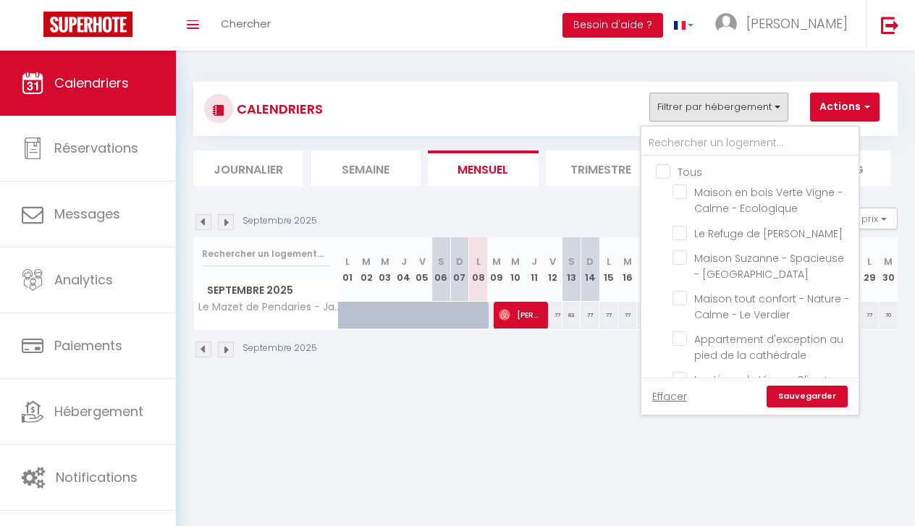
checkbox input "false"
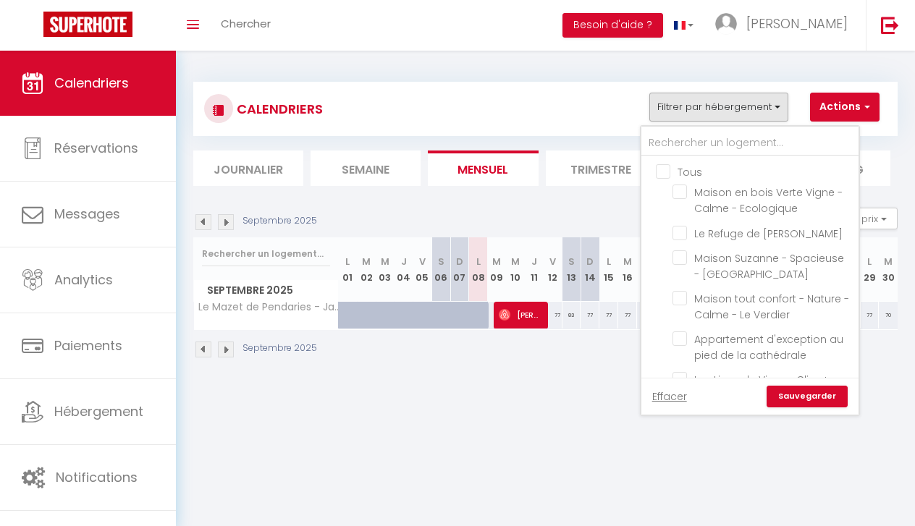
checkbox input "false"
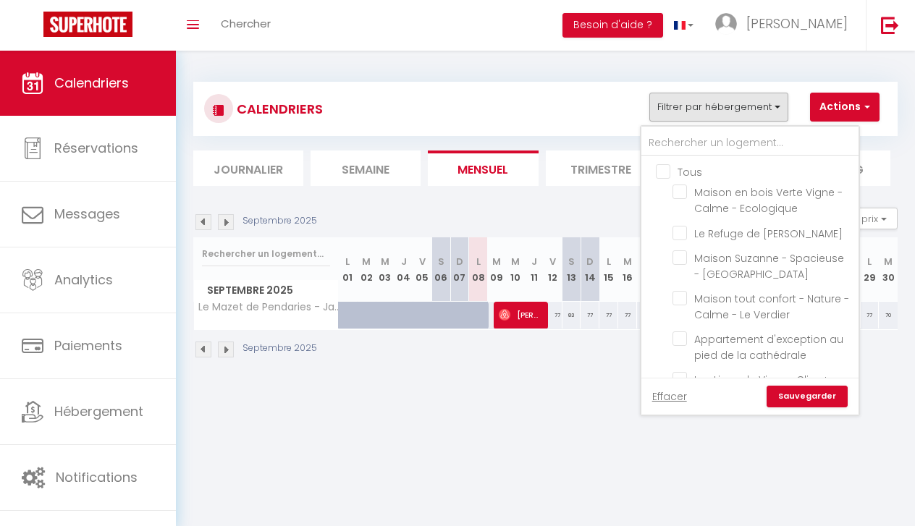
checkbox input "false"
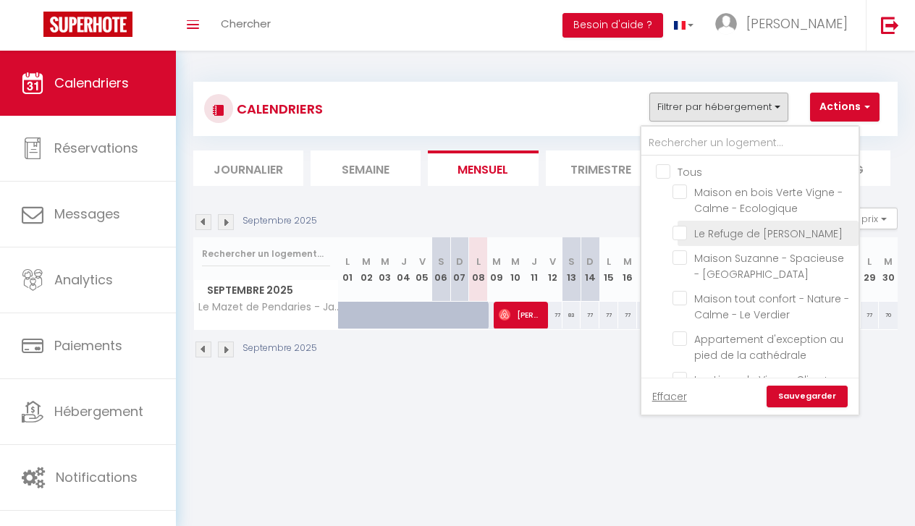
click at [680, 237] on input "Le Refuge de [PERSON_NAME]" at bounding box center [762, 232] width 181 height 14
checkbox input "true"
click at [809, 401] on link "Sauvegarder" at bounding box center [807, 397] width 81 height 22
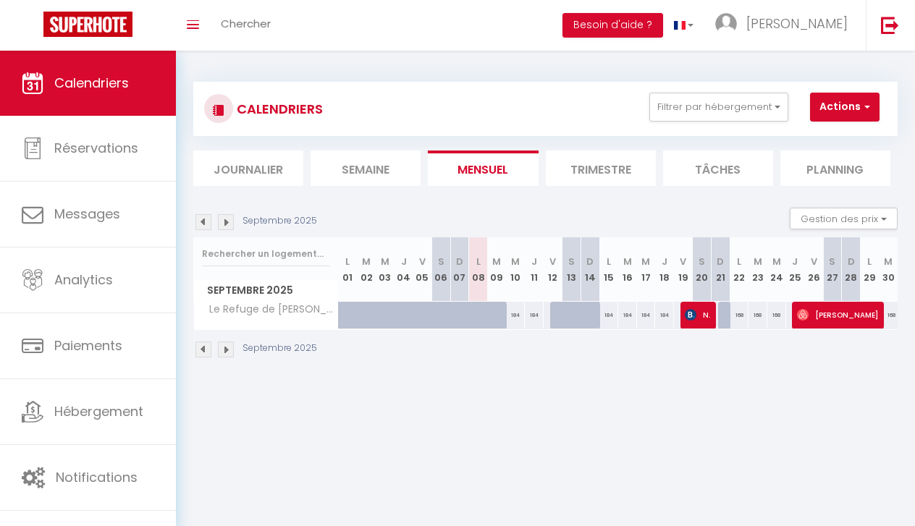
click at [201, 353] on img at bounding box center [203, 350] width 16 height 16
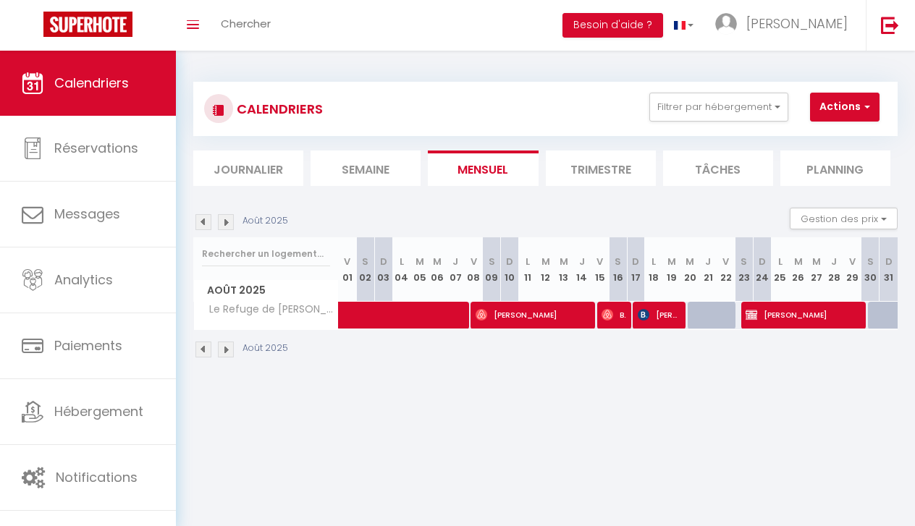
click at [805, 302] on span "Solène Briz" at bounding box center [803, 315] width 114 height 28
select select "OK"
select select "KO"
select select "1"
select select "0"
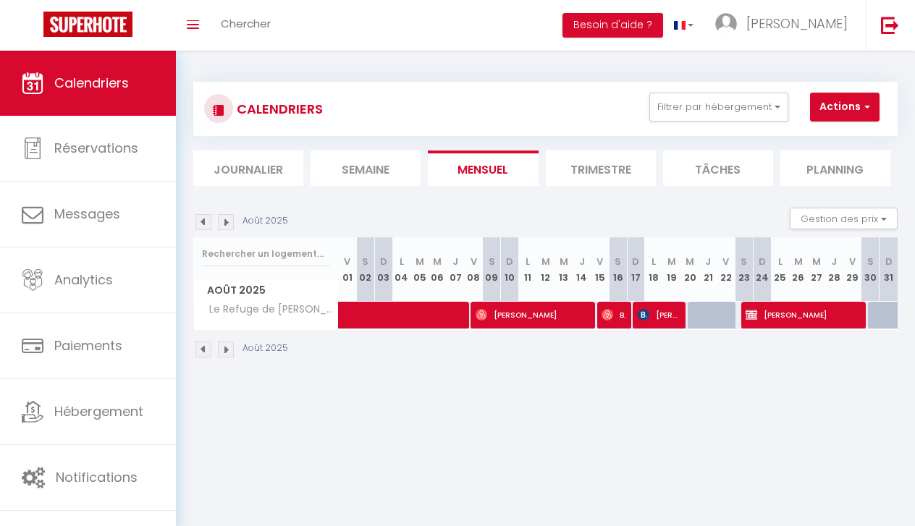
select select "1"
select select
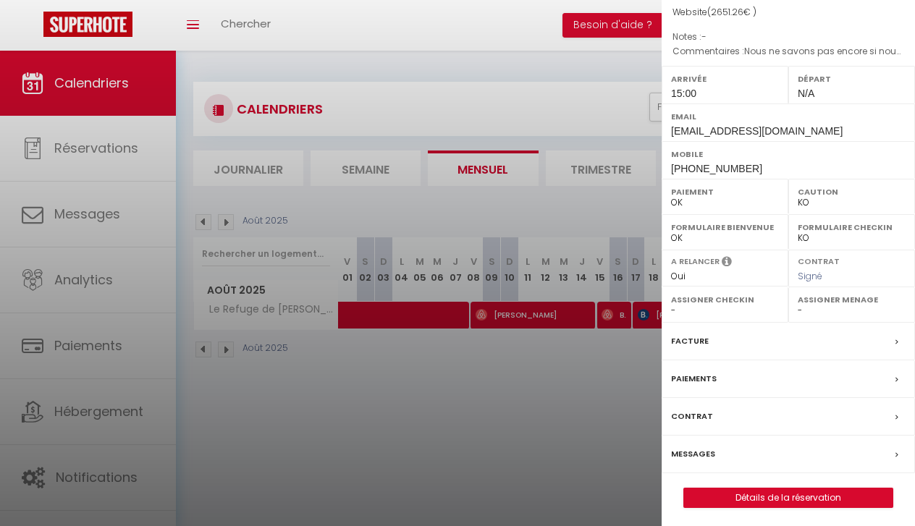
scroll to position [144, 0]
click at [756, 495] on link "Détails de la réservation" at bounding box center [788, 498] width 208 height 19
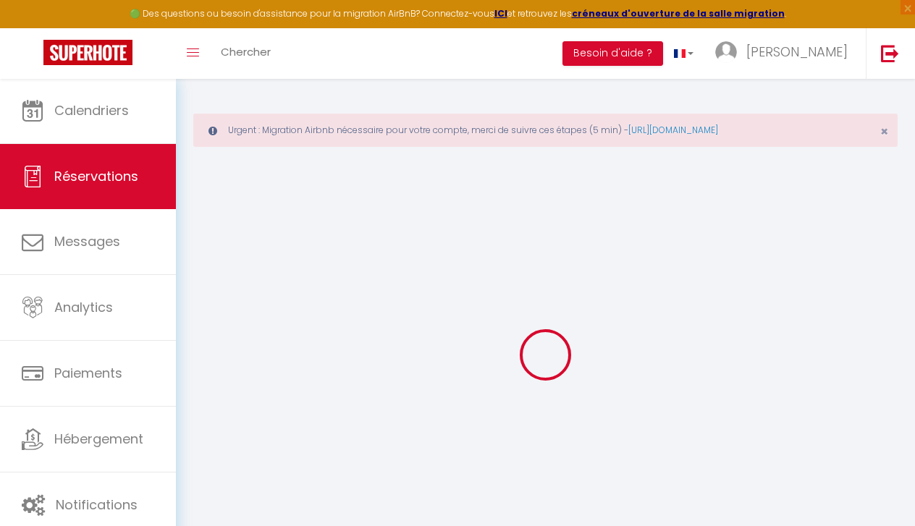
select select
checkbox input "false"
select select
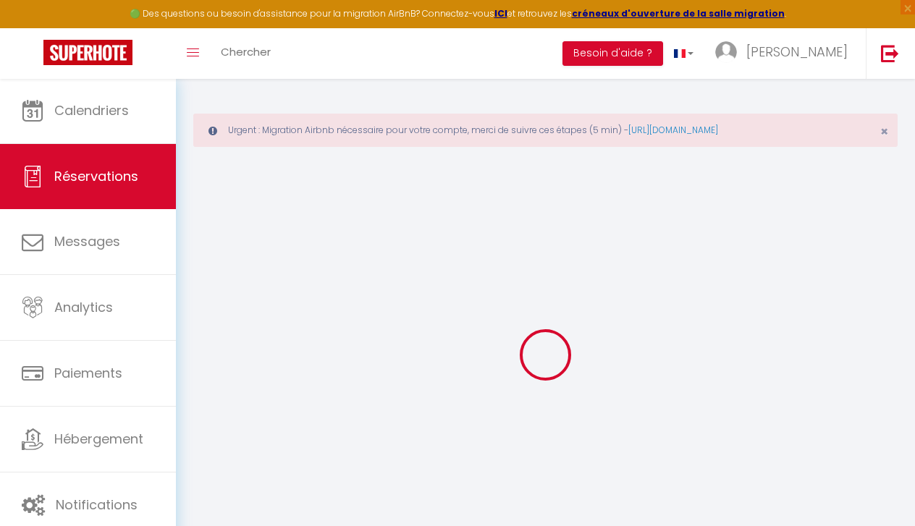
checkbox input "false"
type spécifiques0 "Nous ne savons pas encore si nous prenons nos serviettes ou si nous vous demand…"
select select
checkbox input "false"
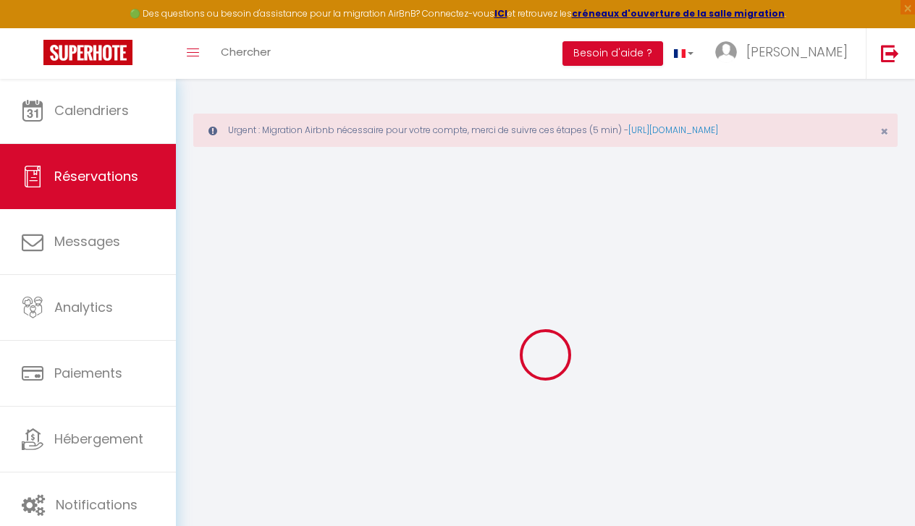
type input "165"
type input "60.76"
select select
checkbox input "false"
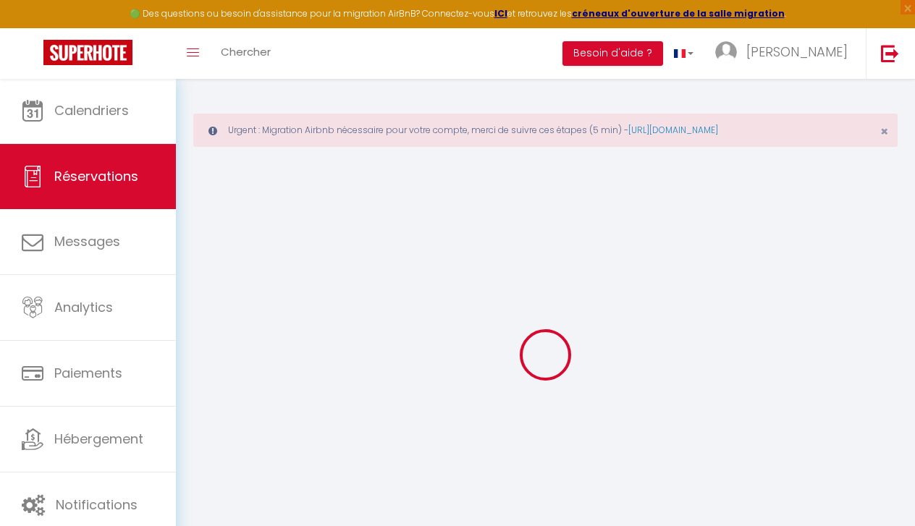
select select "15:00"
select select
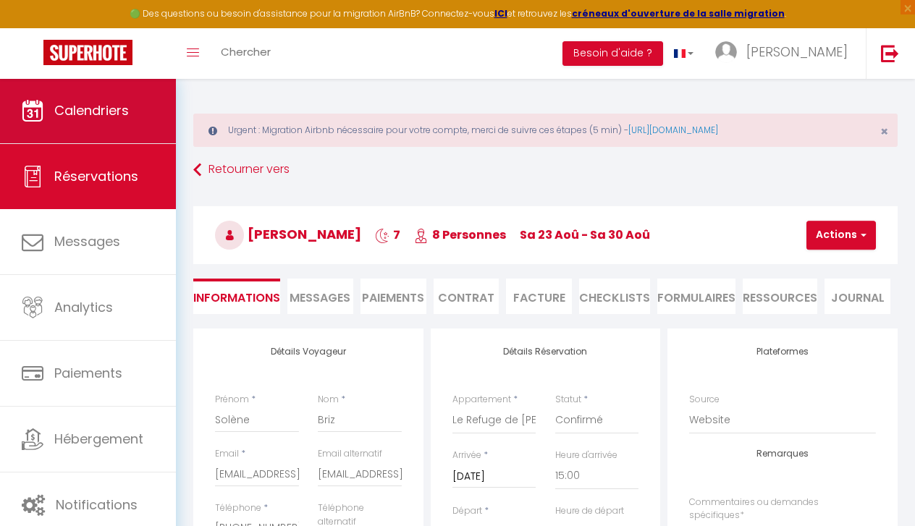
click at [161, 125] on link "Calendriers" at bounding box center [88, 110] width 176 height 65
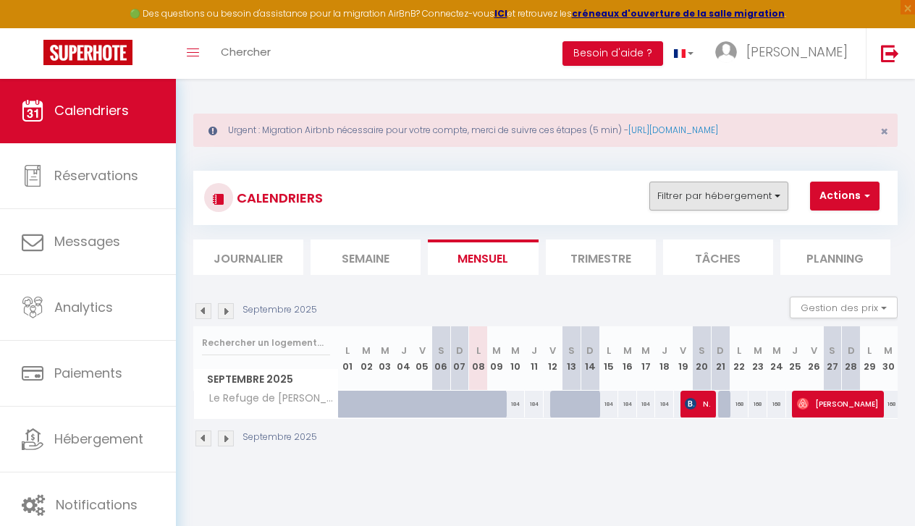
click at [693, 197] on button "Filtrer par hébergement" at bounding box center [718, 196] width 139 height 29
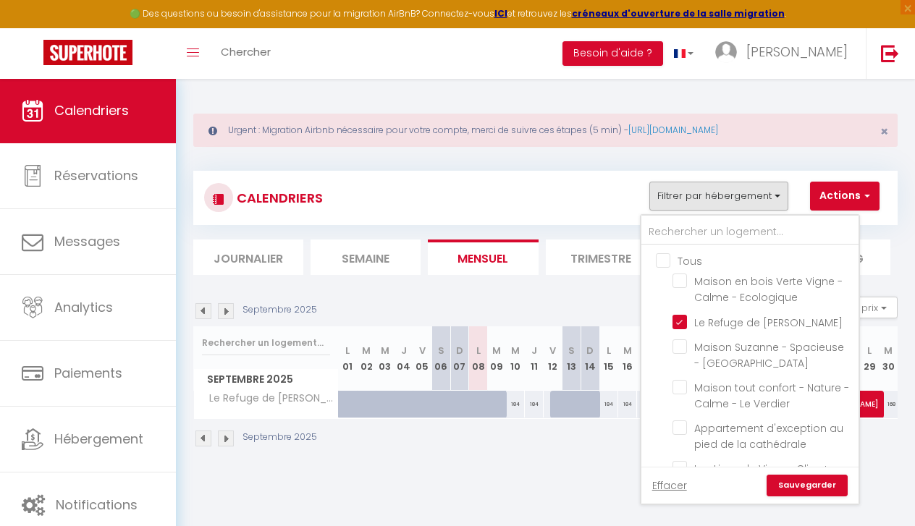
click at [662, 256] on input "Tous" at bounding box center [764, 260] width 217 height 14
checkbox input "true"
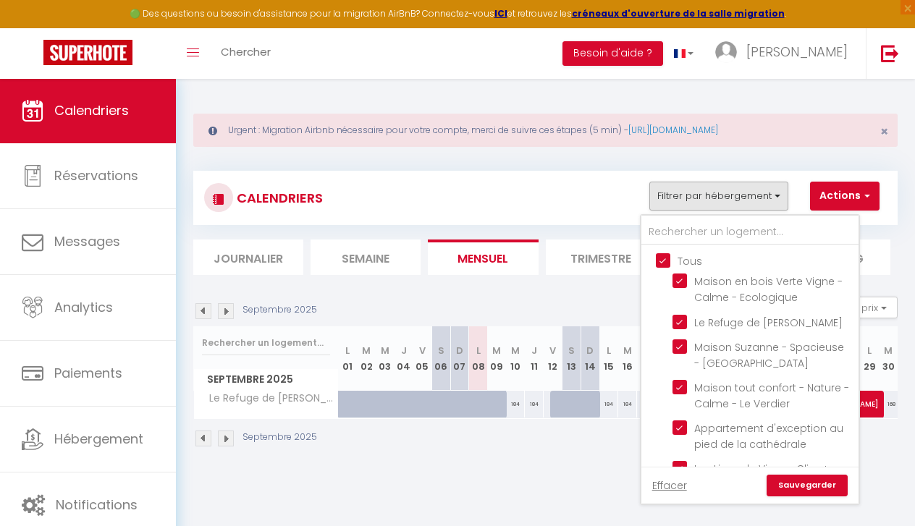
checkbox input "true"
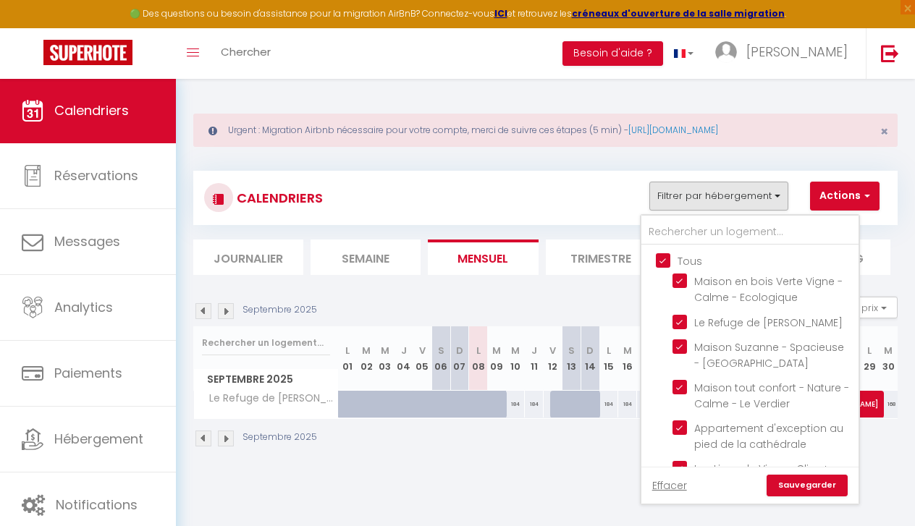
checkbox input "true"
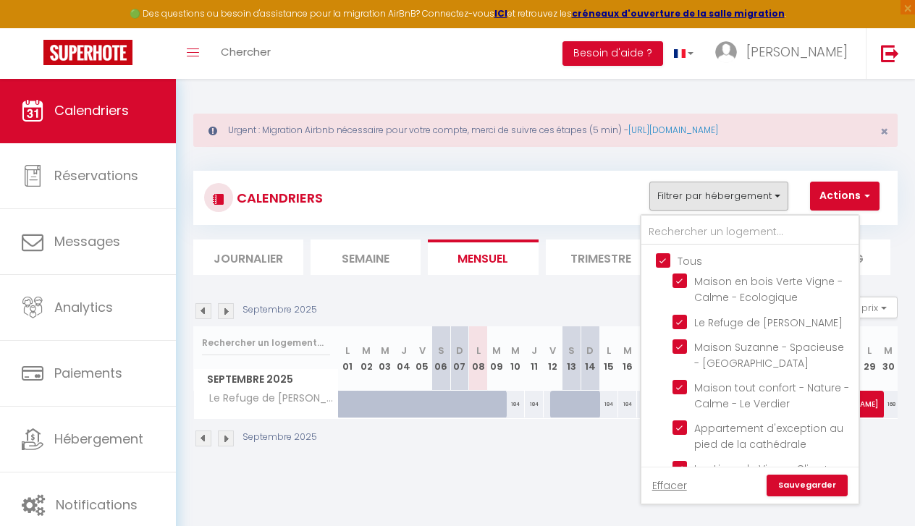
checkbox input "true"
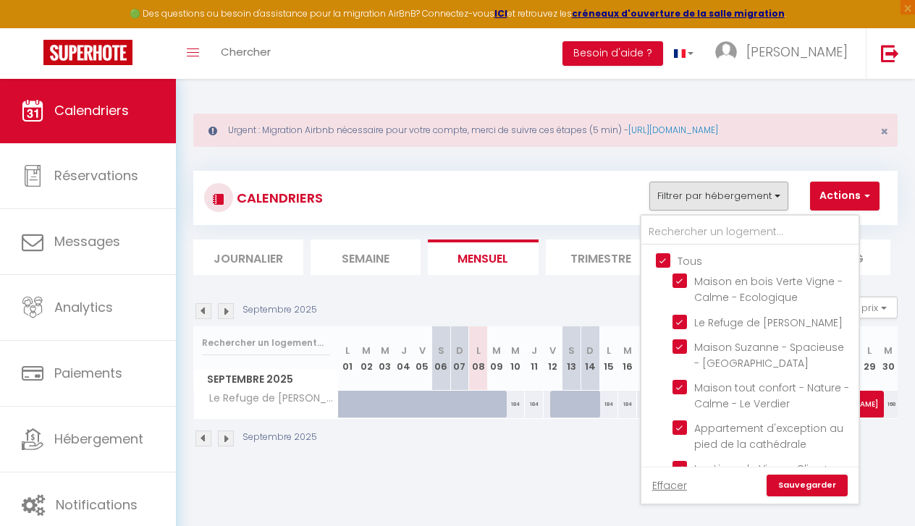
checkbox input "true"
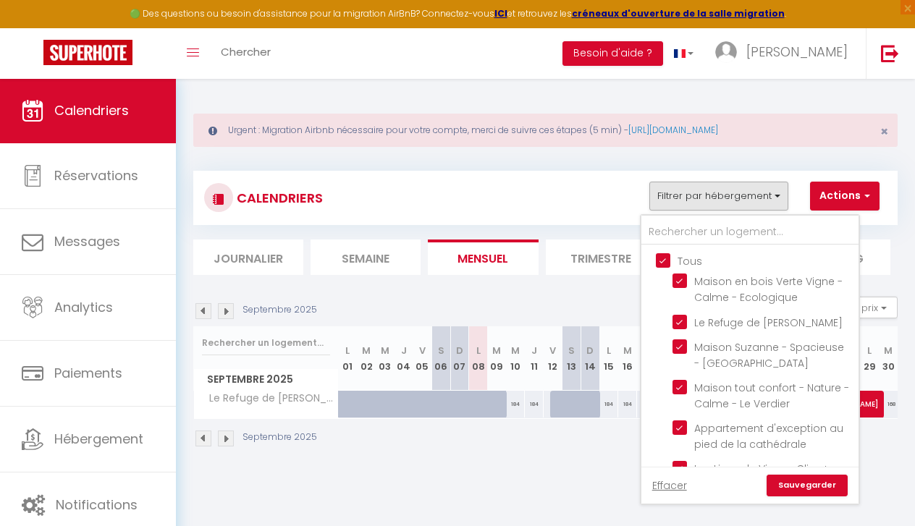
checkbox input "true"
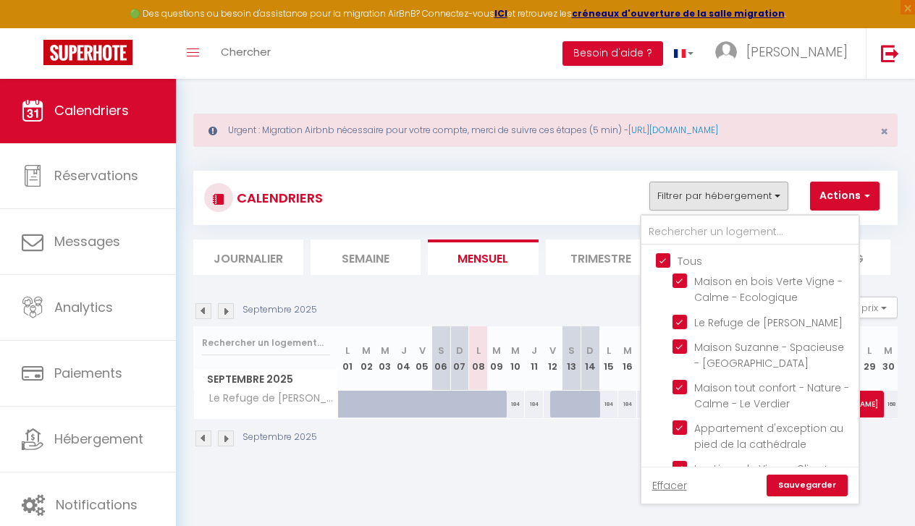
checkbox input "true"
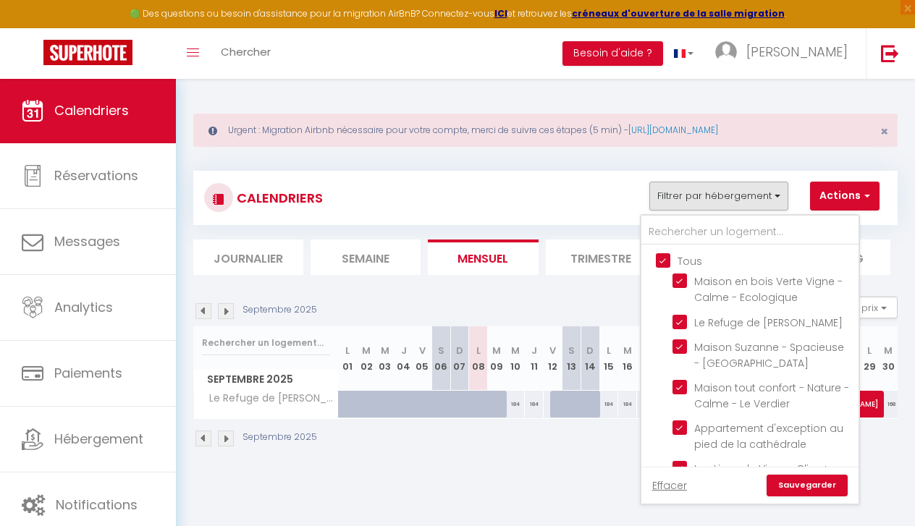
checkbox input "true"
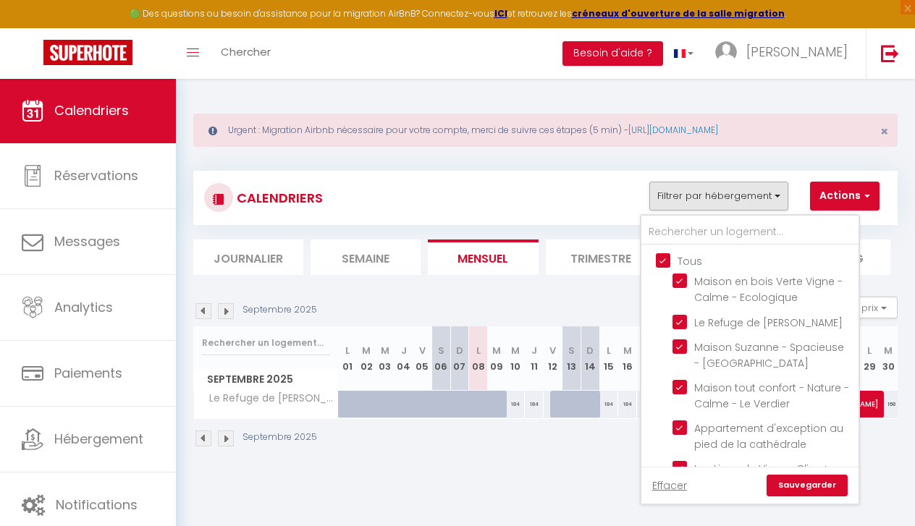
checkbox input "true"
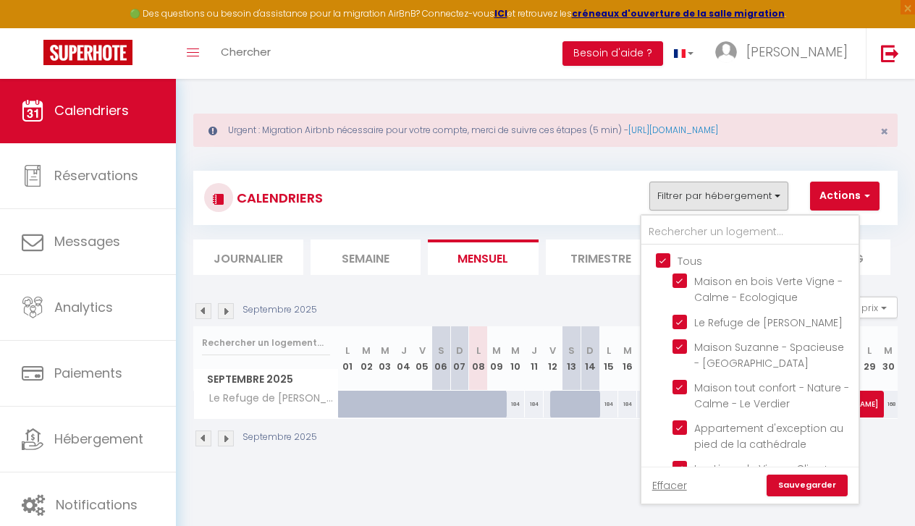
checkbox input "true"
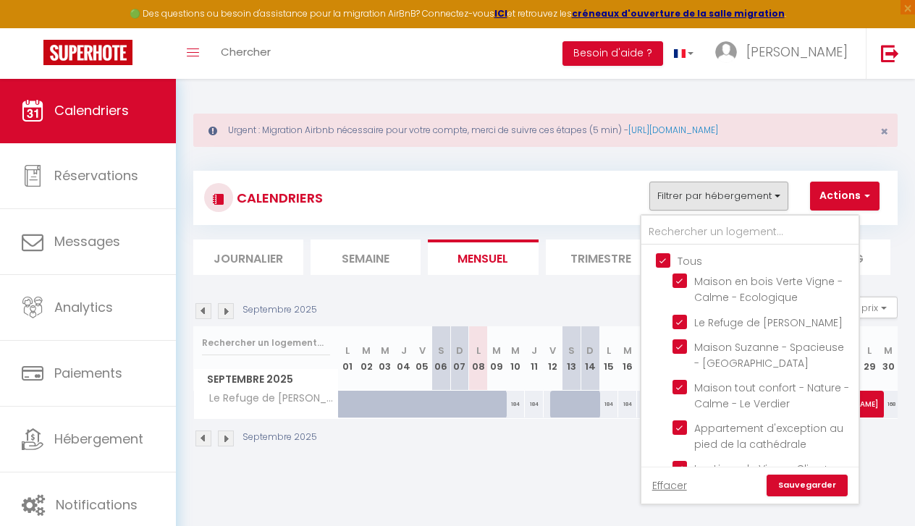
checkbox input "true"
click at [662, 256] on input "Tous" at bounding box center [764, 260] width 217 height 14
checkbox input "false"
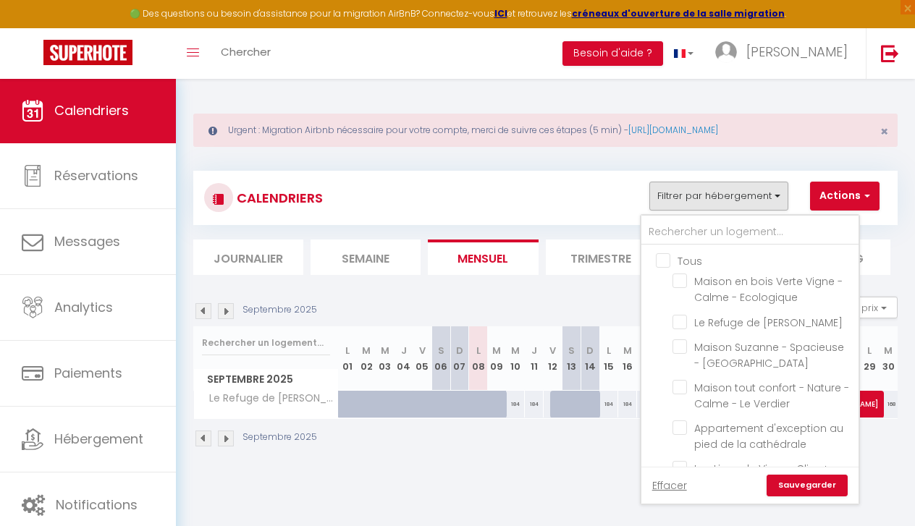
checkbox input "false"
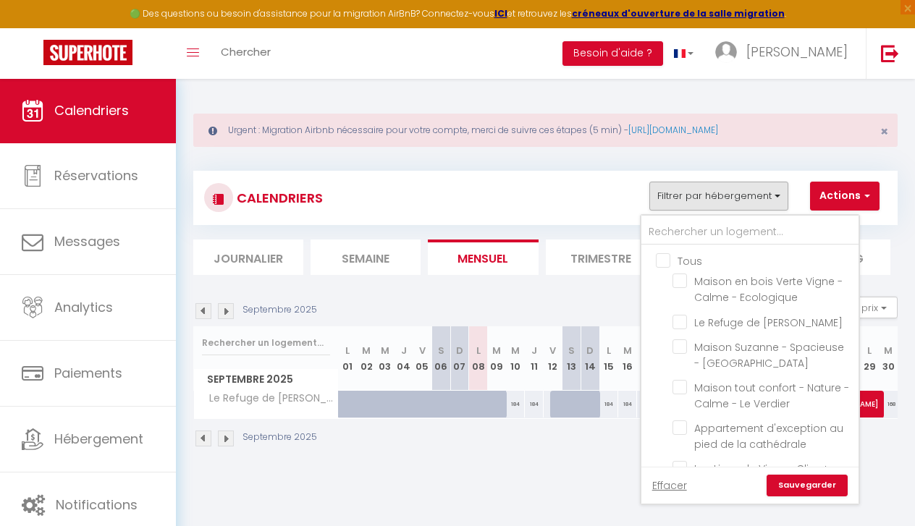
checkbox input "false"
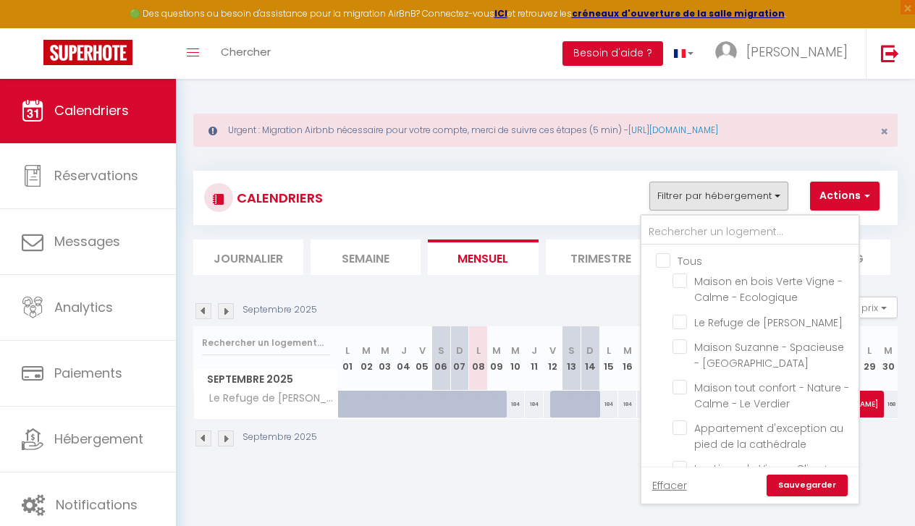
checkbox input "false"
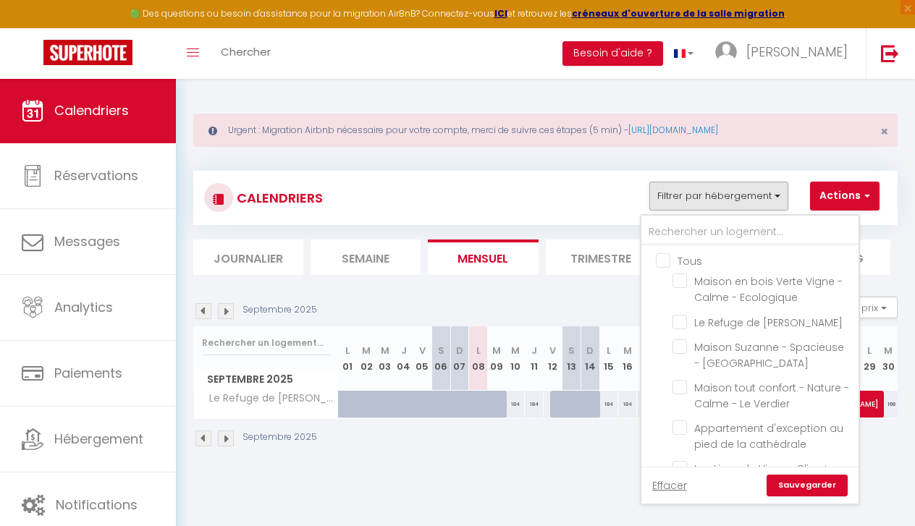
checkbox input "false"
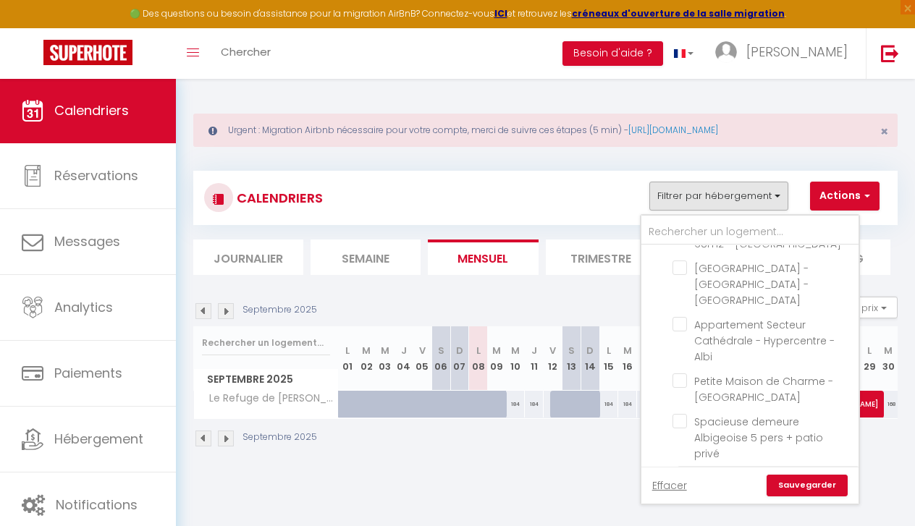
scroll to position [434, 0]
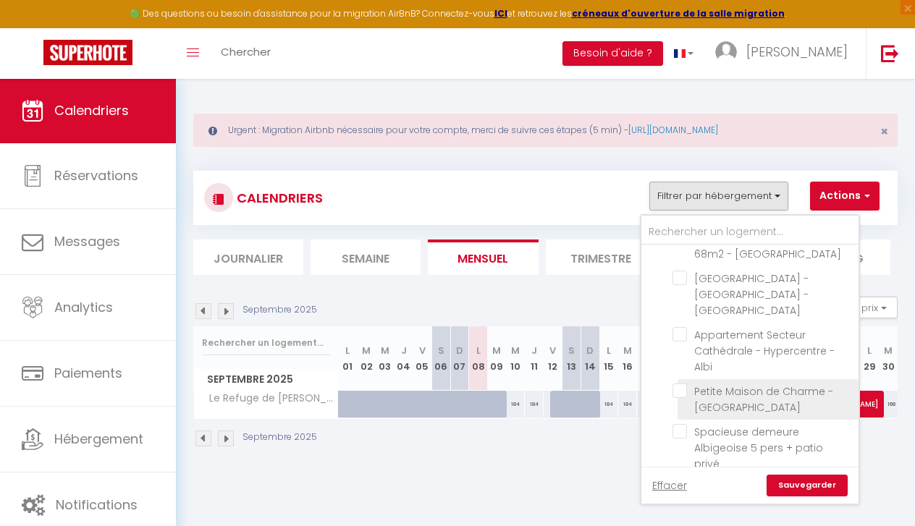
click at [676, 384] on input "Petite Maison de Charme - [GEOGRAPHIC_DATA]" at bounding box center [762, 391] width 181 height 14
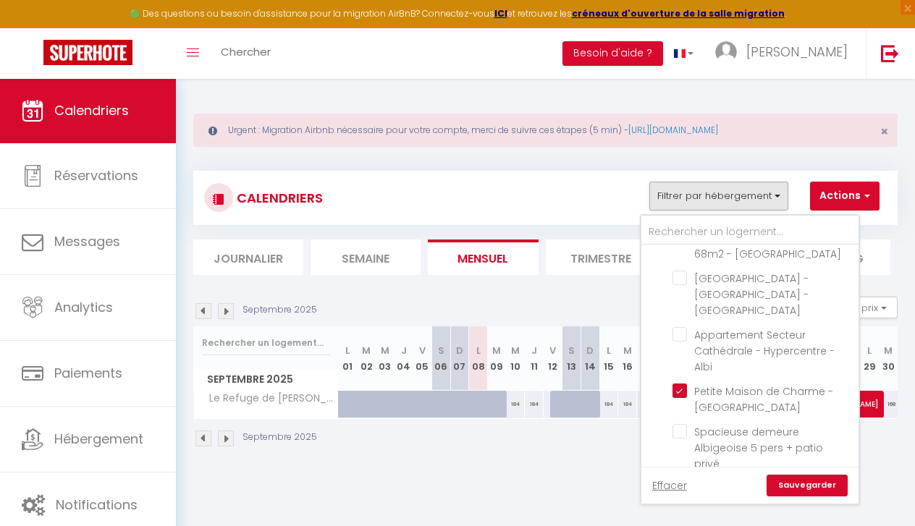
click at [807, 485] on link "Sauvegarder" at bounding box center [807, 486] width 81 height 22
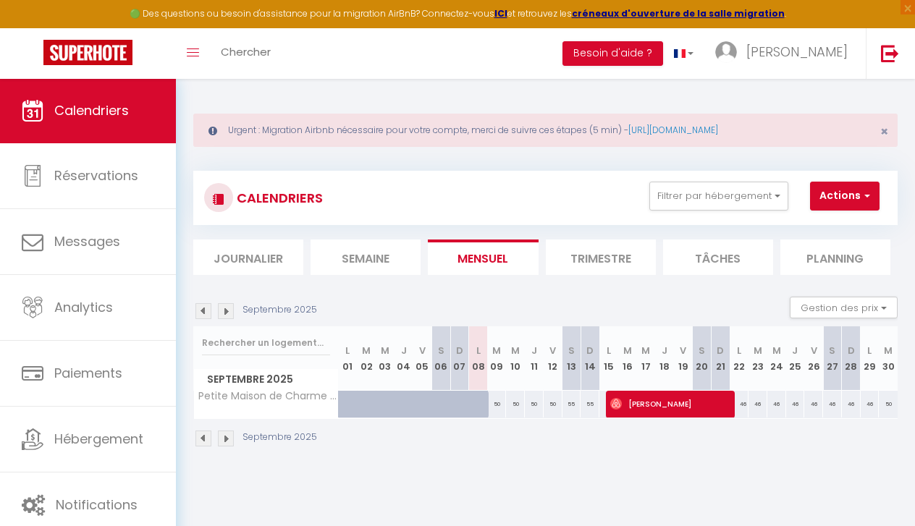
click at [199, 435] on img at bounding box center [203, 439] width 16 height 16
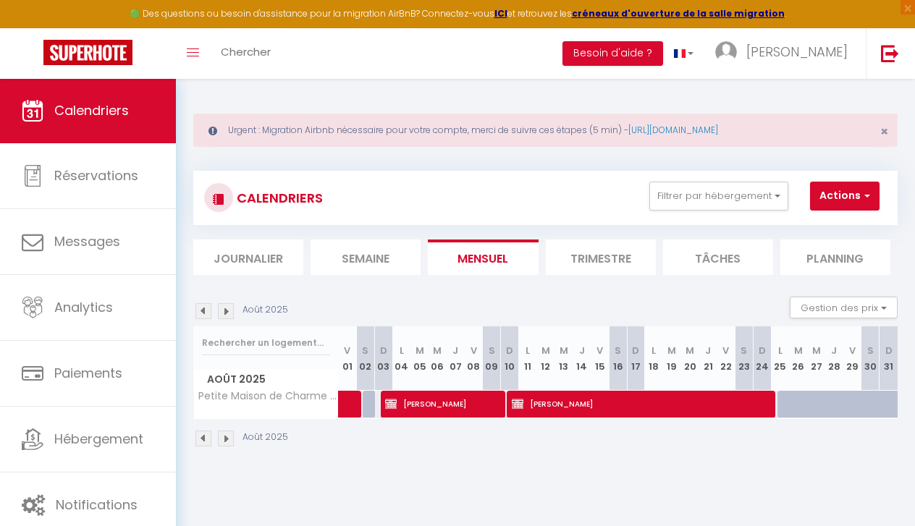
click at [612, 411] on span "Leonard Rouget" at bounding box center [641, 404] width 259 height 28
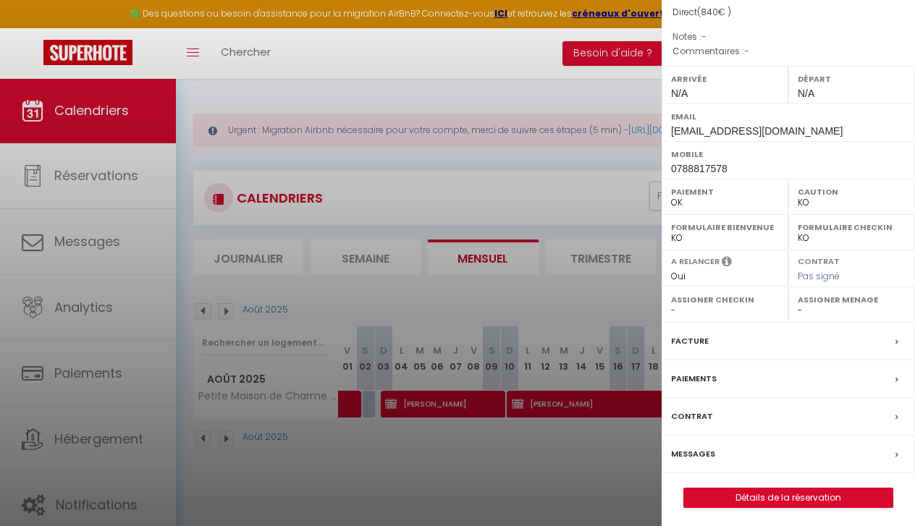
scroll to position [159, 0]
click at [570, 191] on div at bounding box center [457, 263] width 915 height 526
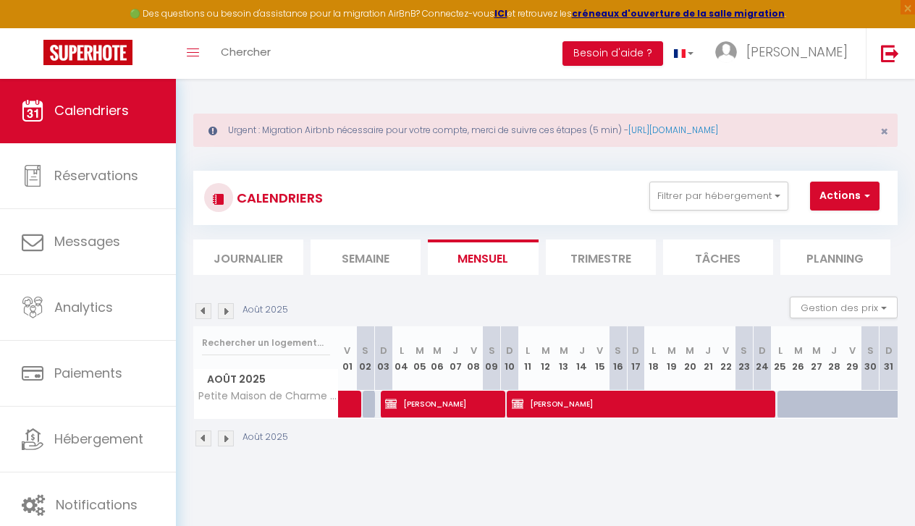
click at [577, 400] on span "Leonard Rouget" at bounding box center [641, 404] width 259 height 28
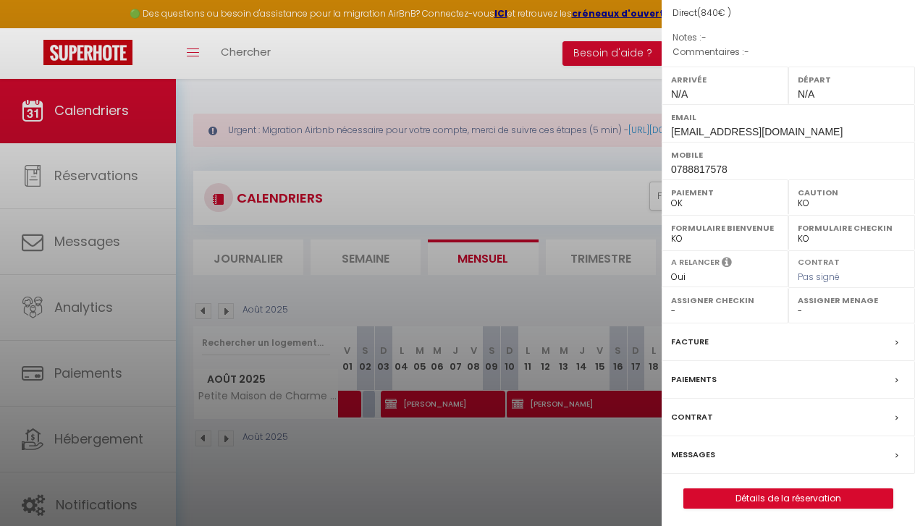
click at [763, 489] on link "Détails de la réservation" at bounding box center [788, 498] width 208 height 19
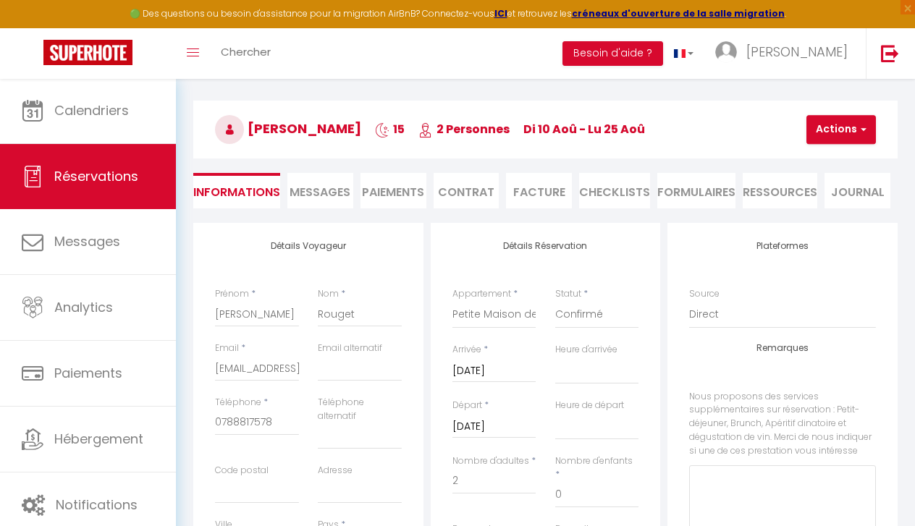
scroll to position [97, 0]
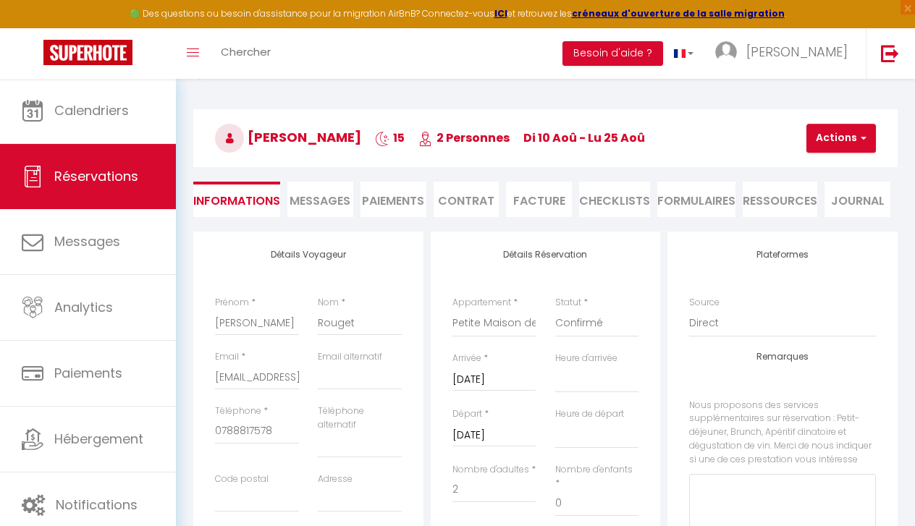
click at [114, 183] on span "Réservations" at bounding box center [96, 176] width 84 height 18
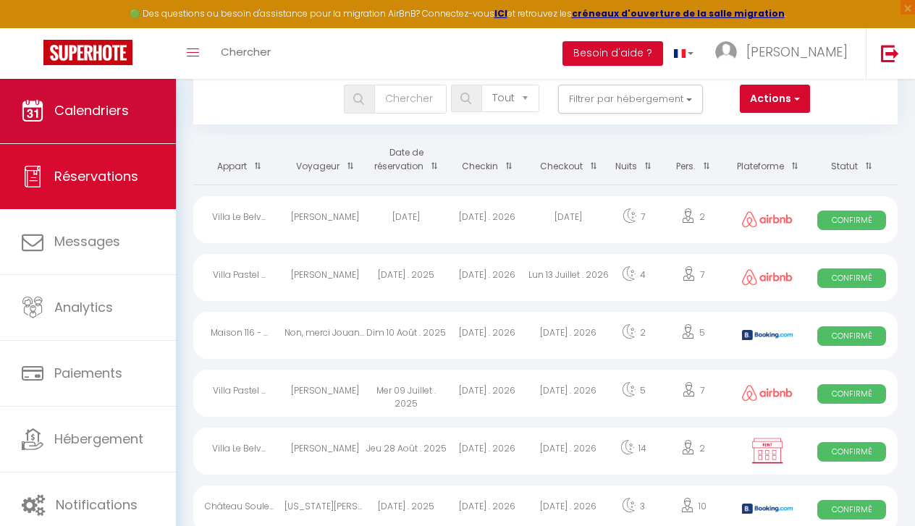
click at [102, 122] on link "Calendriers" at bounding box center [88, 110] width 176 height 65
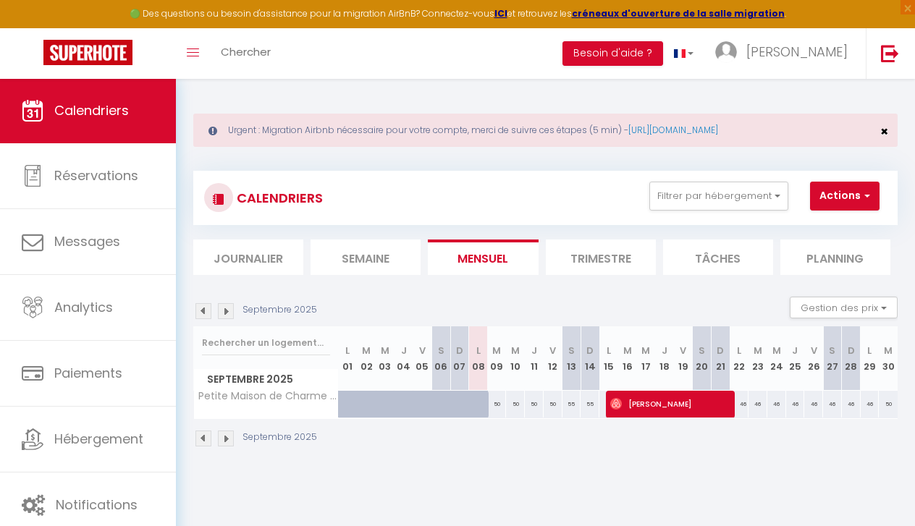
click at [882, 132] on span "×" at bounding box center [884, 131] width 8 height 18
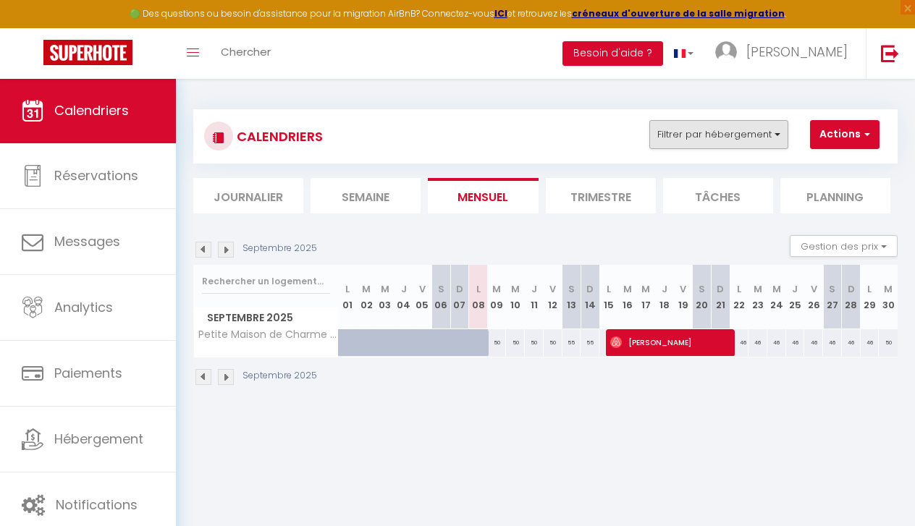
click at [738, 142] on button "Filtrer par hébergement" at bounding box center [718, 134] width 139 height 29
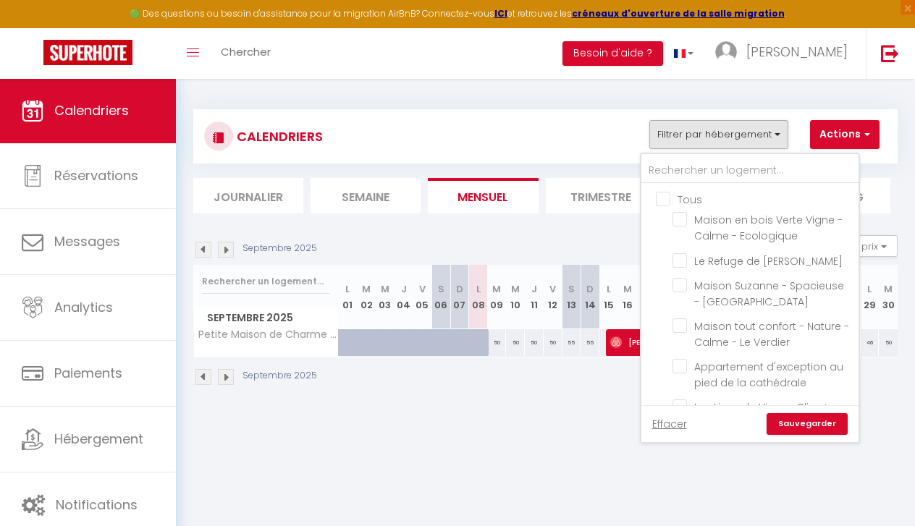
click at [665, 200] on input "Tous" at bounding box center [764, 198] width 217 height 14
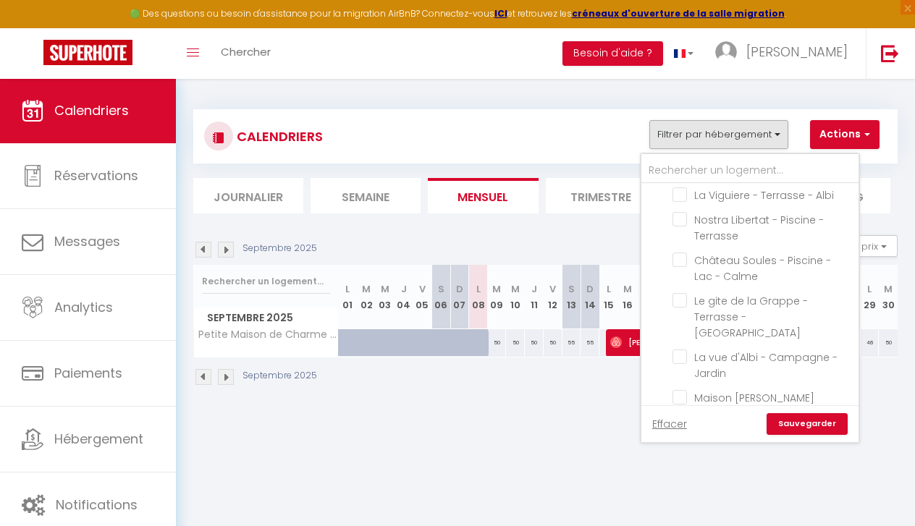
scroll to position [1711, 0]
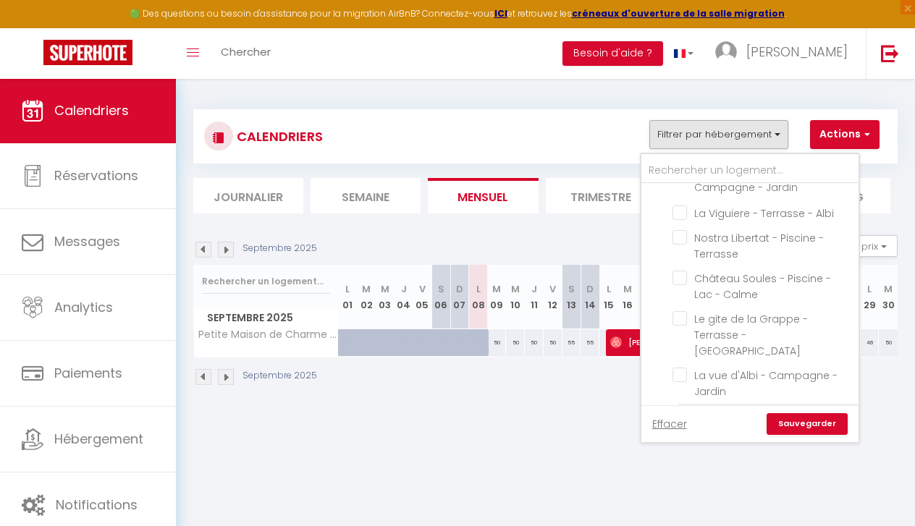
click at [678, 408] on input "Maison [PERSON_NAME][GEOGRAPHIC_DATA] - Parking" at bounding box center [762, 415] width 181 height 14
click at [801, 421] on link "Sauvegarder" at bounding box center [807, 424] width 81 height 22
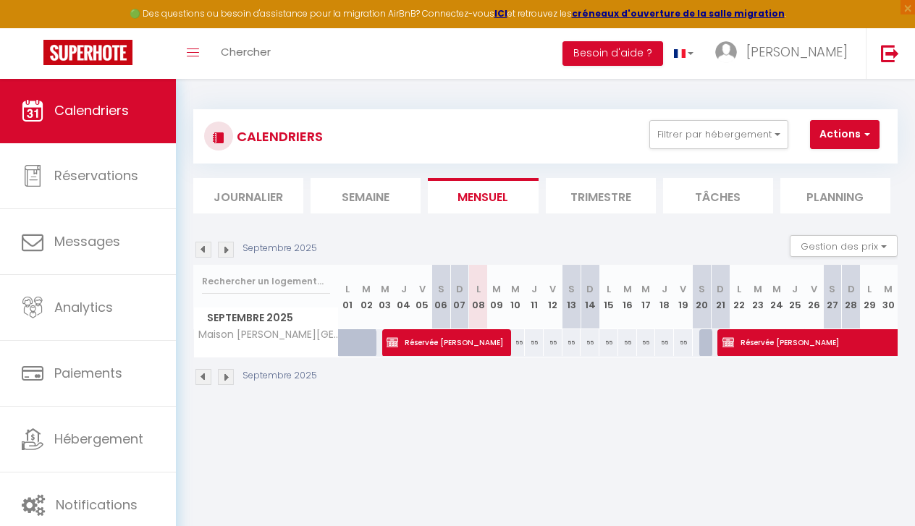
click at [747, 1] on div "🟢 Des questions ou besoin d'assistance pour la migration AirBnB? Connectez-vous…" at bounding box center [457, 14] width 915 height 28
